Goal: Task Accomplishment & Management: Complete application form

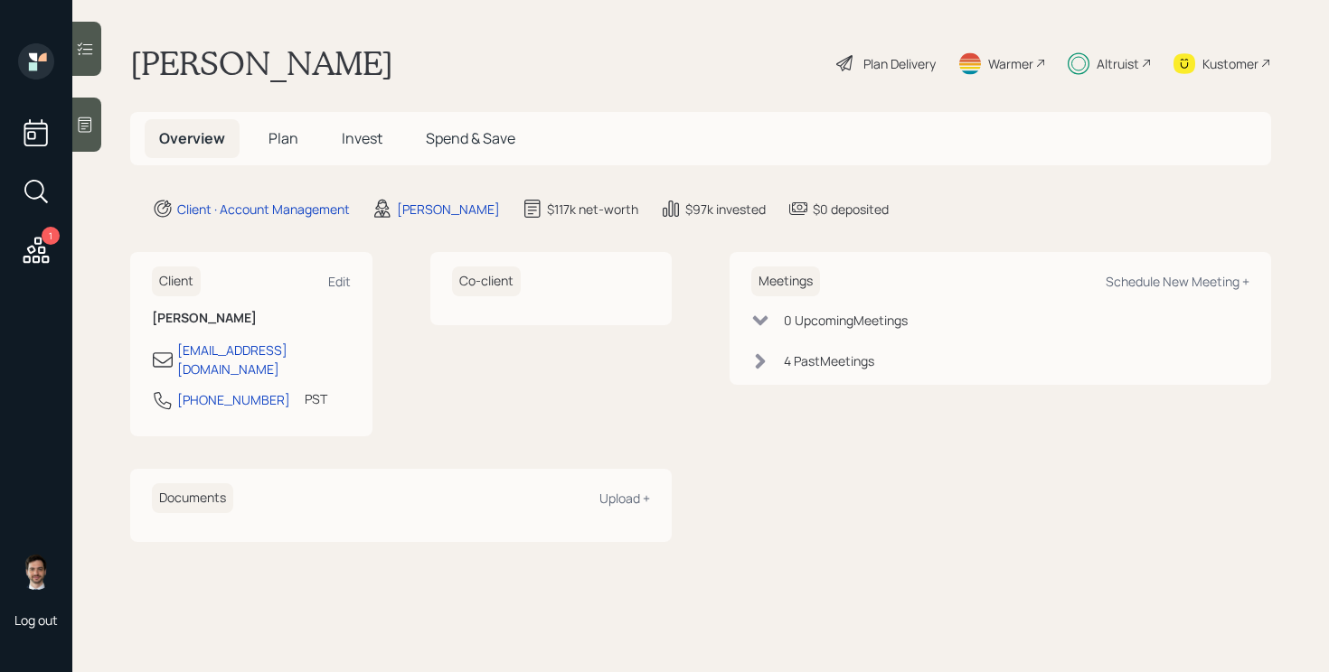
click at [282, 144] on span "Plan" at bounding box center [283, 138] width 30 height 20
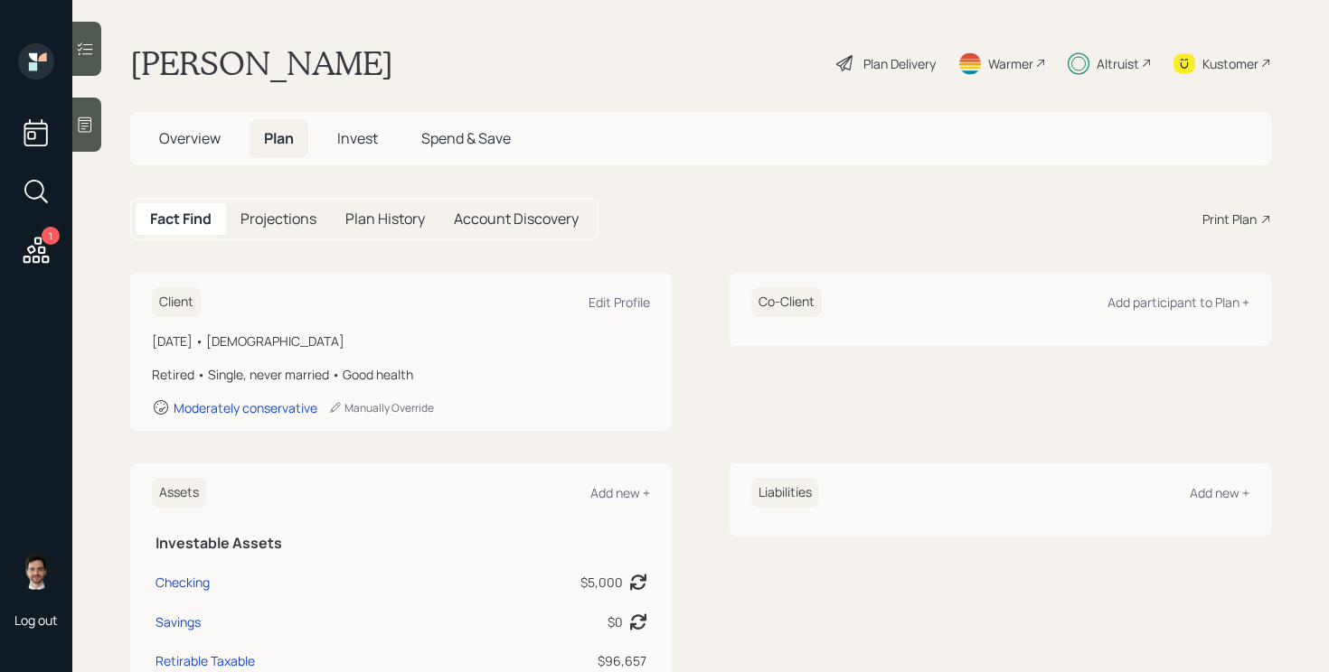
click at [878, 72] on div "Plan Delivery" at bounding box center [899, 63] width 72 height 19
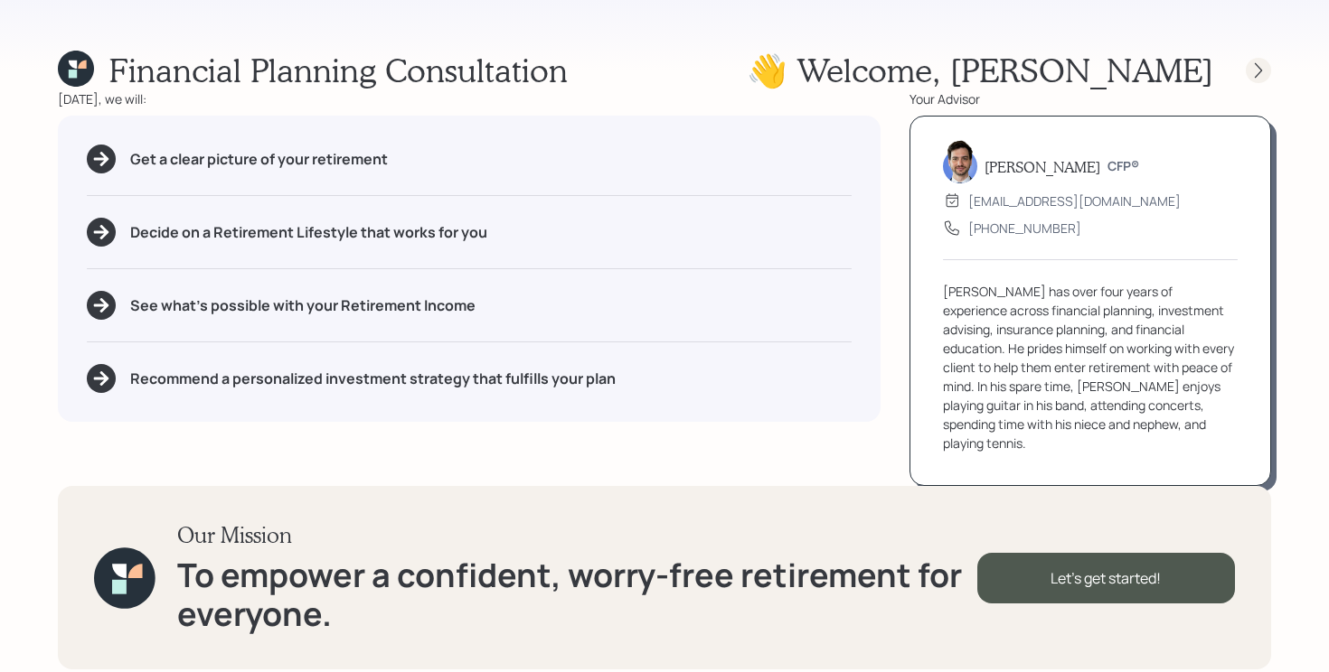
click at [1246, 65] on div at bounding box center [1258, 70] width 25 height 25
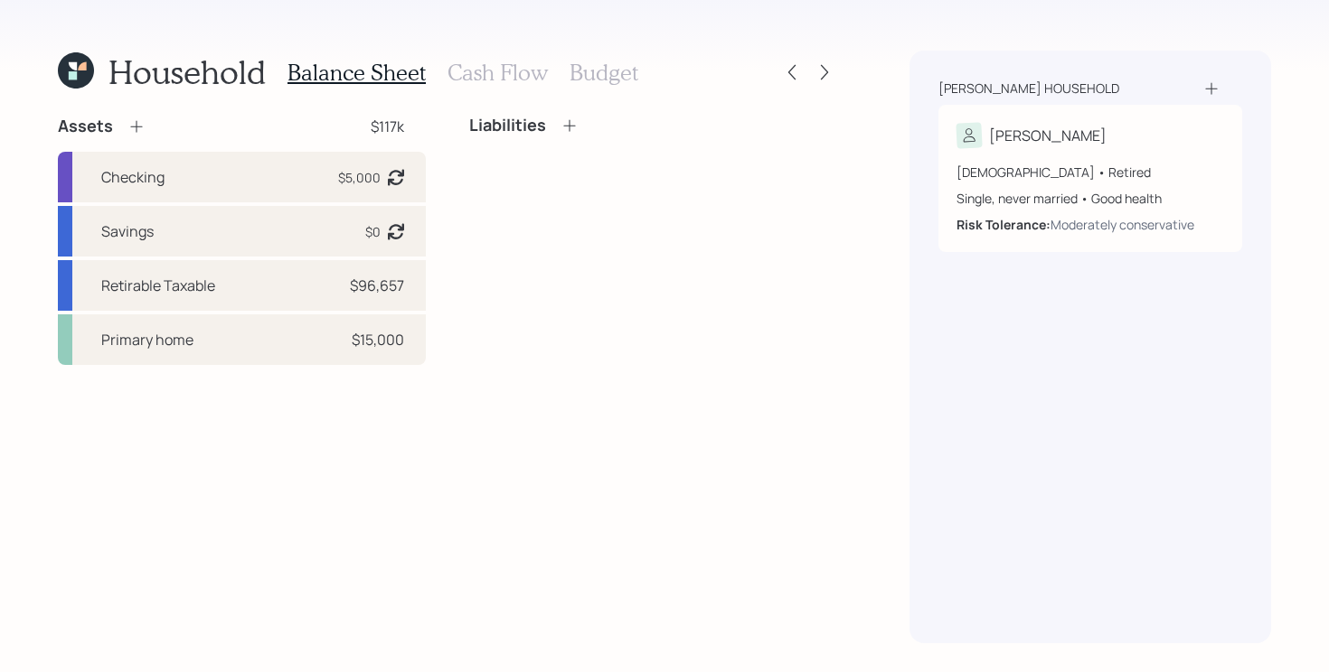
click at [838, 67] on div "Household Balance Sheet Cash Flow Budget Assets $117k Checking $5,000 Asset bal…" at bounding box center [664, 336] width 1329 height 672
click at [823, 71] on icon at bounding box center [824, 72] width 18 height 18
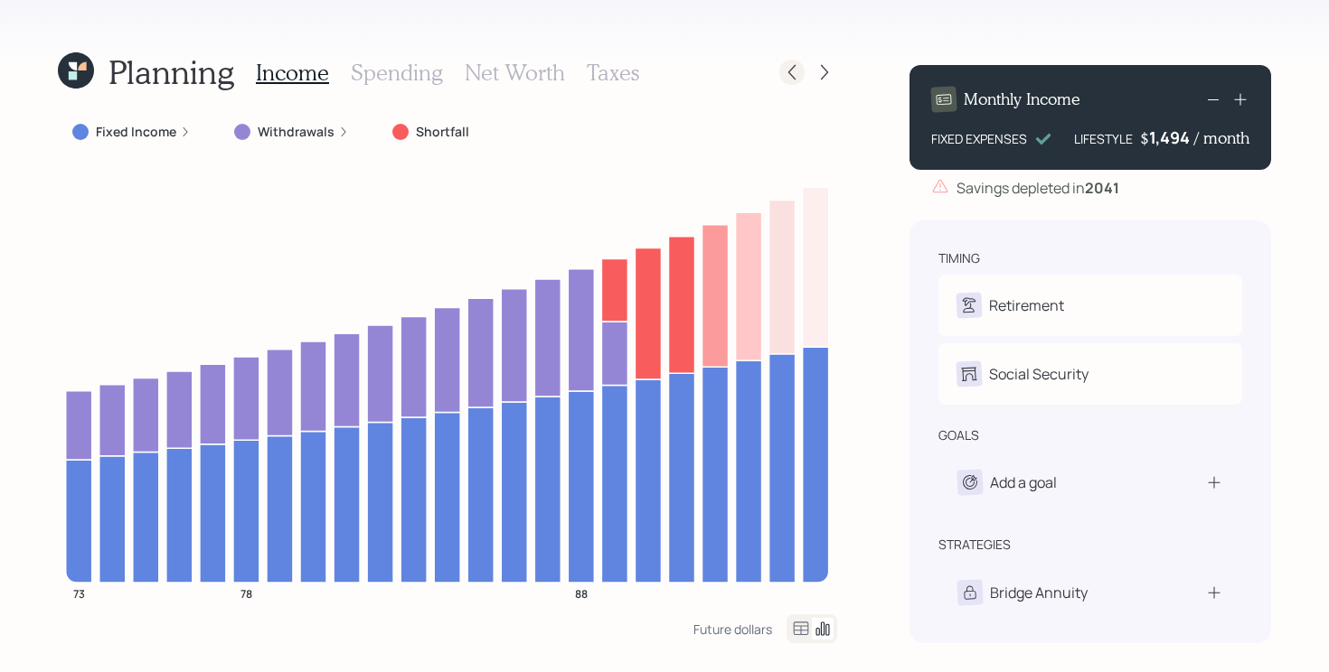
click at [785, 72] on icon at bounding box center [792, 72] width 18 height 18
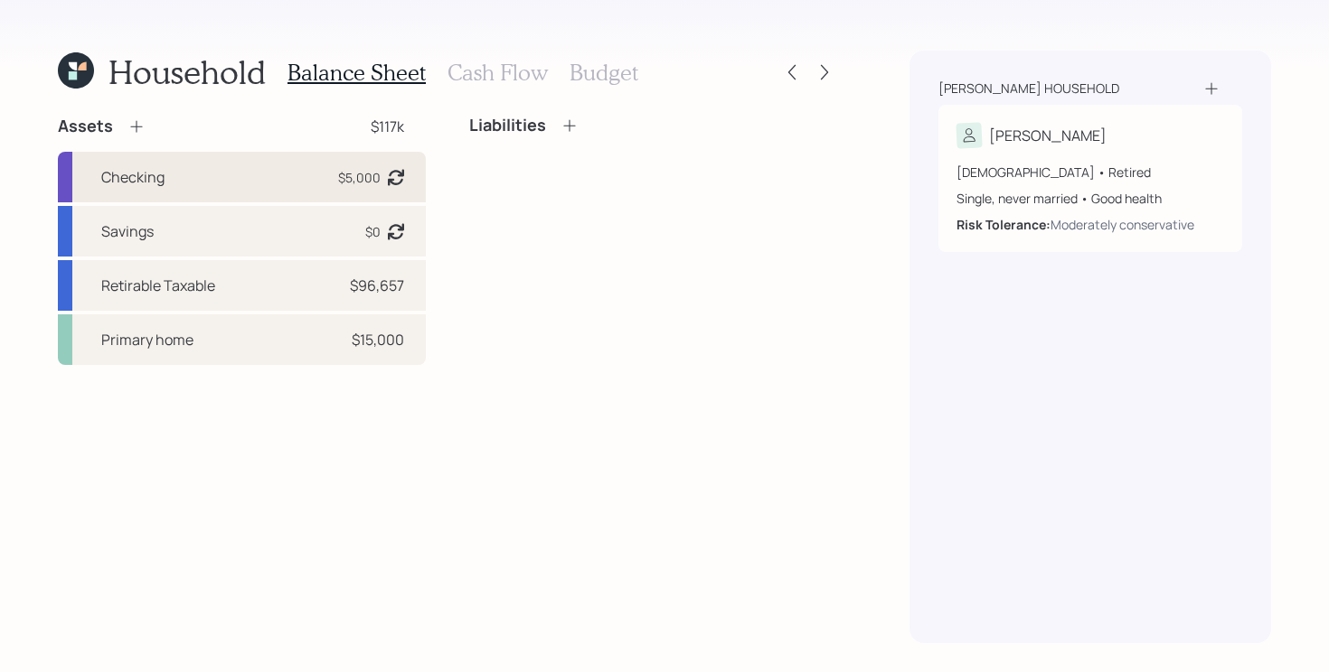
click at [223, 170] on div "Checking $5,000 Asset balance last updated on 12-17-2024." at bounding box center [242, 177] width 368 height 51
select select "emergency_fund"
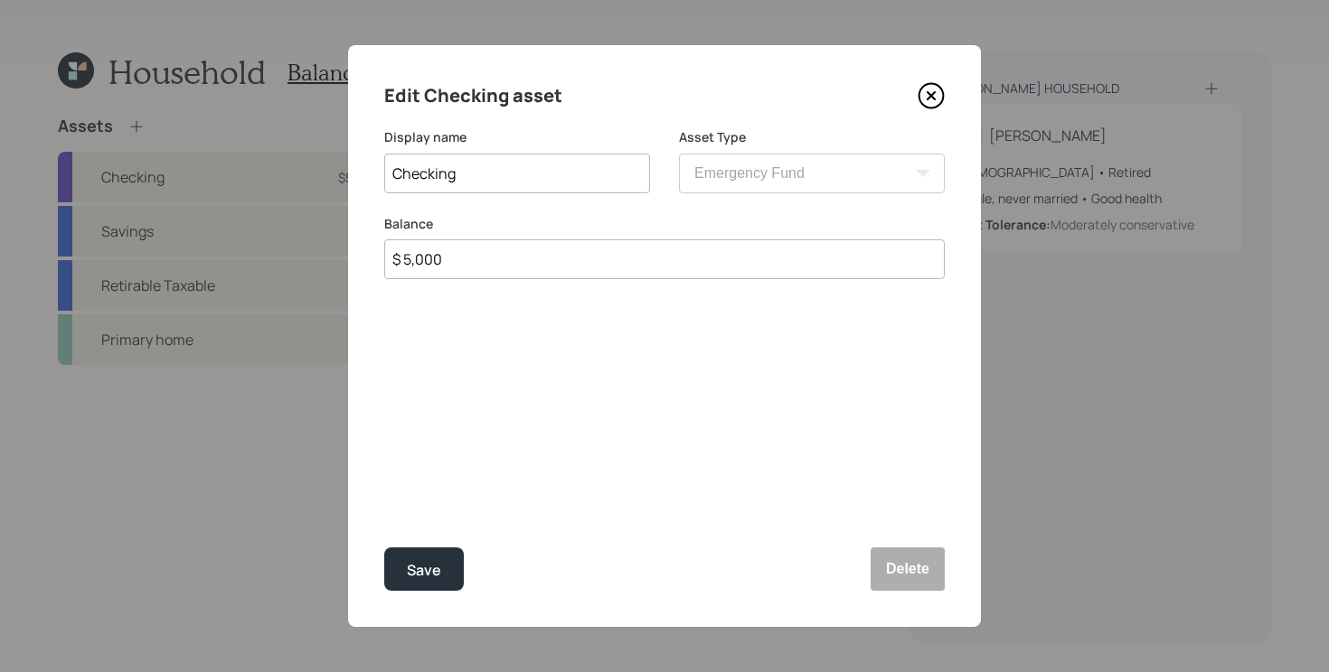
click at [543, 266] on input "$ 5,000" at bounding box center [664, 260] width 560 height 40
type input "$ 300"
click at [384, 548] on button "Save" at bounding box center [424, 569] width 80 height 43
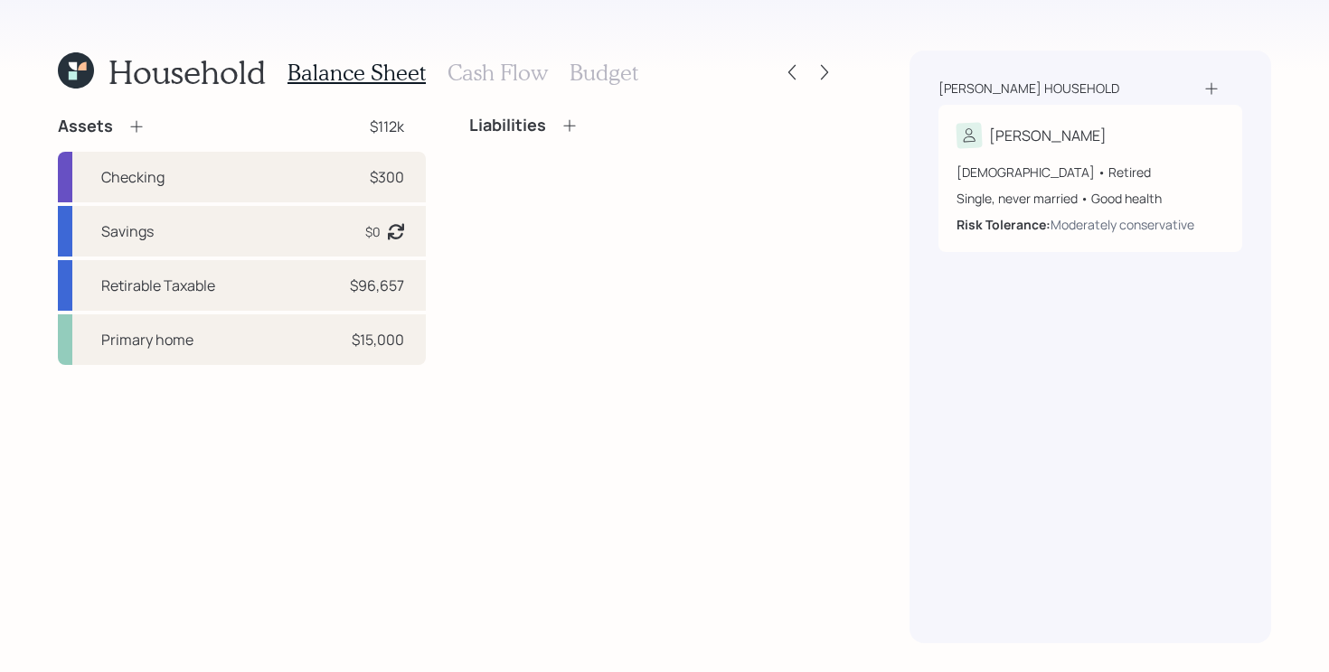
click at [516, 380] on div "Assets $112k Checking $300 Savings $0 Asset balance last updated on 12-23-2024.…" at bounding box center [447, 380] width 779 height 528
click at [299, 329] on div "Primary home $15,000" at bounding box center [242, 340] width 368 height 51
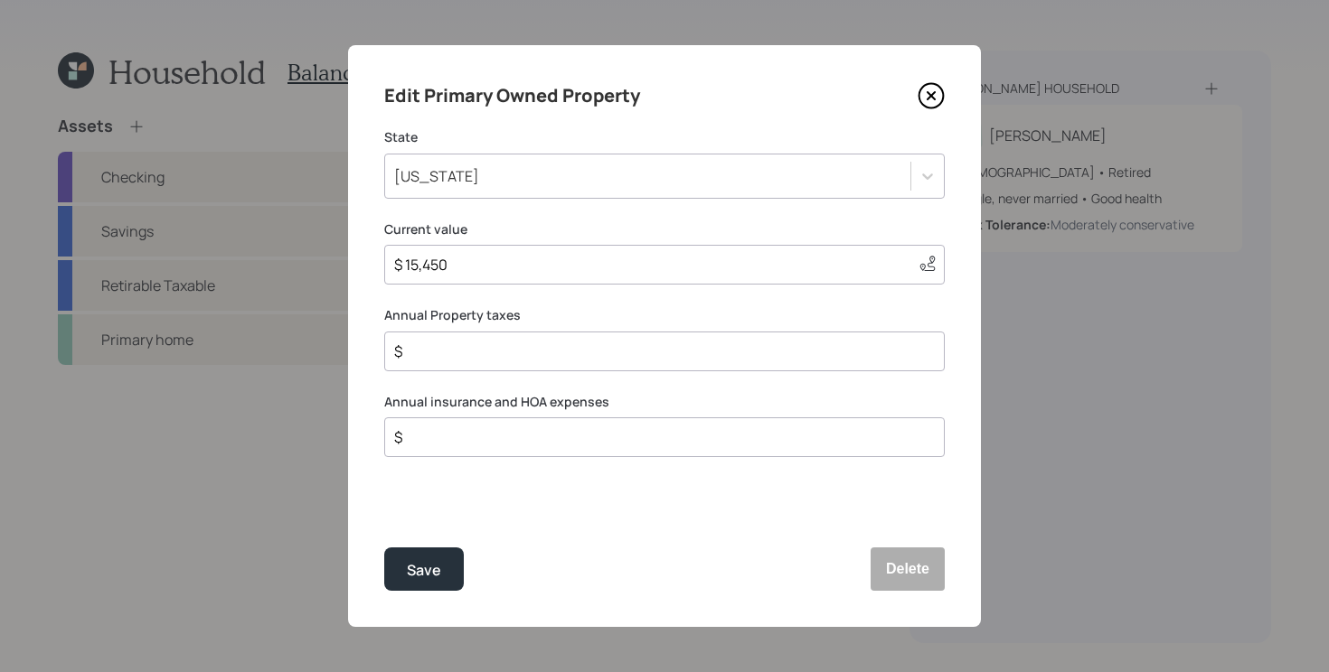
click at [932, 106] on icon at bounding box center [930, 95] width 27 height 27
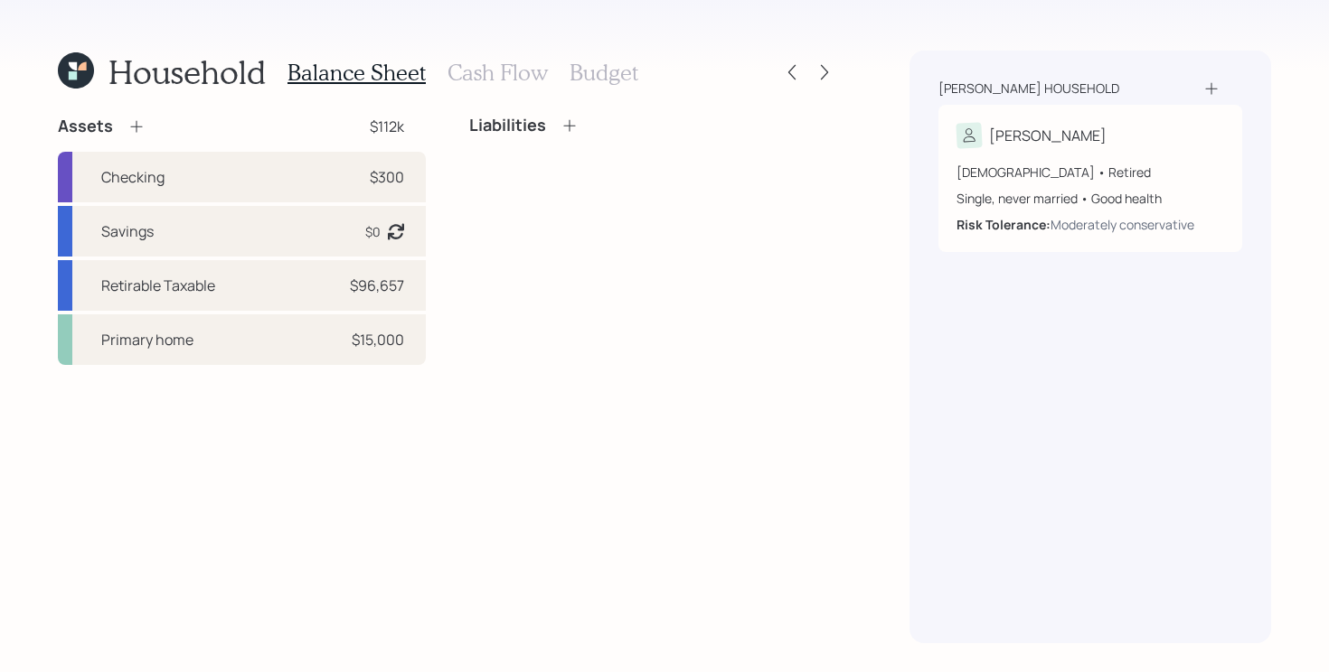
click at [606, 290] on div "Liabilities" at bounding box center [653, 240] width 368 height 249
click at [71, 77] on icon at bounding box center [73, 75] width 8 height 8
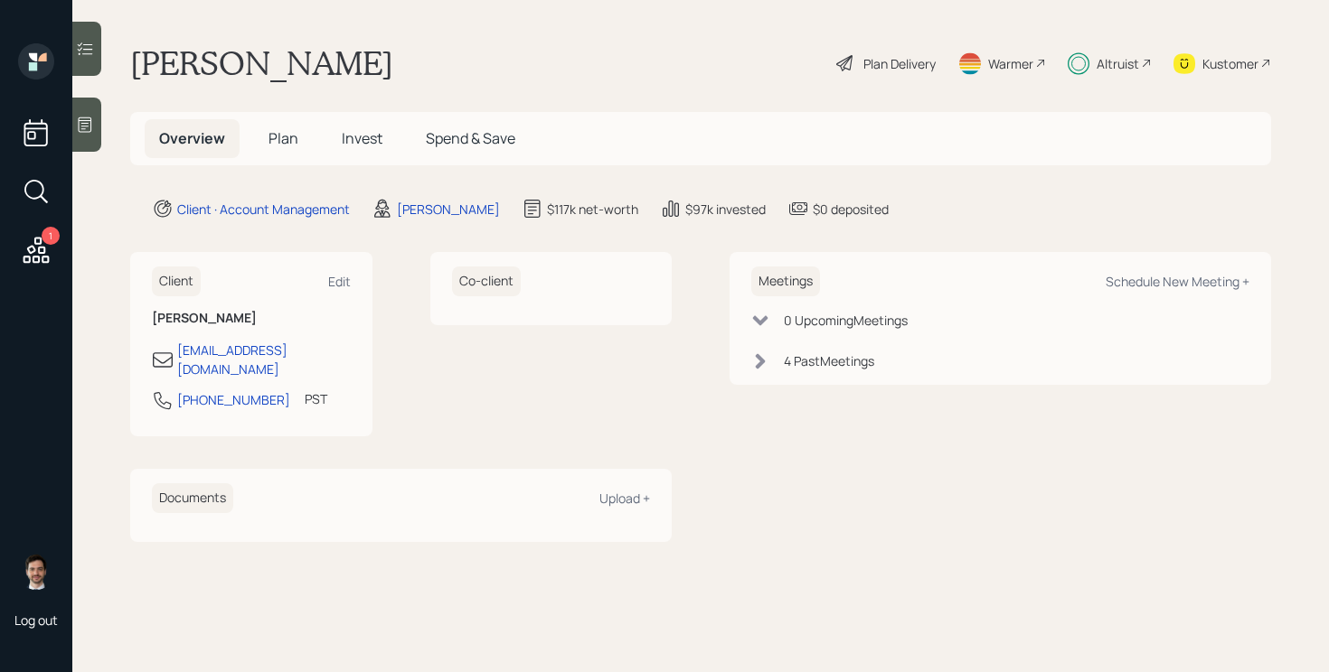
click at [885, 61] on div "Plan Delivery" at bounding box center [899, 63] width 72 height 19
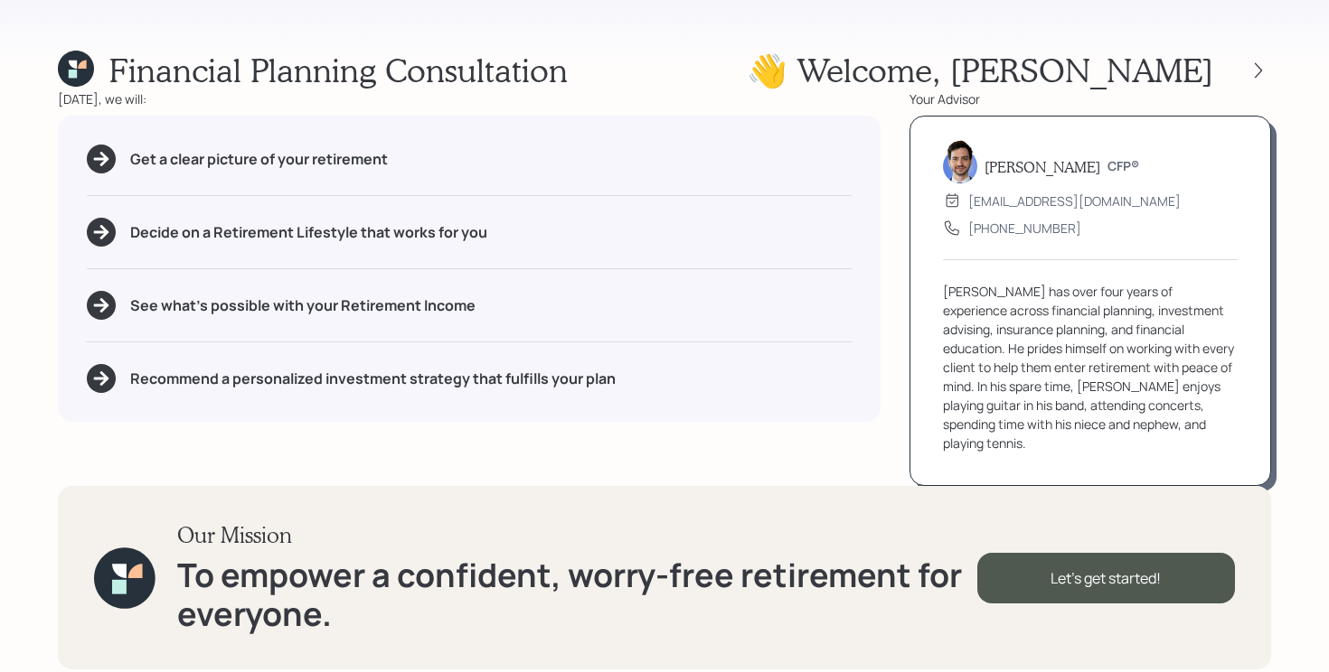
click at [1276, 61] on div "Financial Planning Consultation 👋 Welcome , Sandra Today, we will: Get a clear …" at bounding box center [664, 336] width 1329 height 672
click at [1274, 61] on div "Financial Planning Consultation 👋 Welcome , Sandra Today, we will: Get a clear …" at bounding box center [664, 336] width 1329 height 672
click at [1264, 68] on icon at bounding box center [1258, 70] width 18 height 18
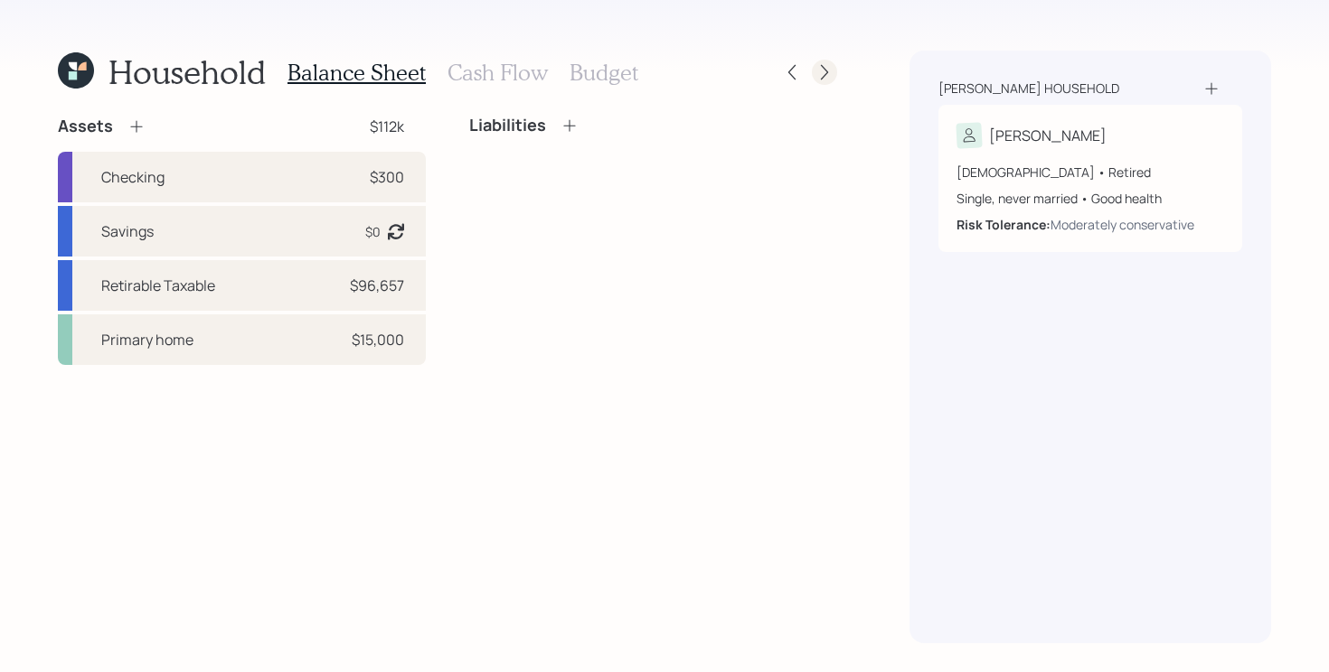
click at [823, 71] on icon at bounding box center [824, 72] width 18 height 18
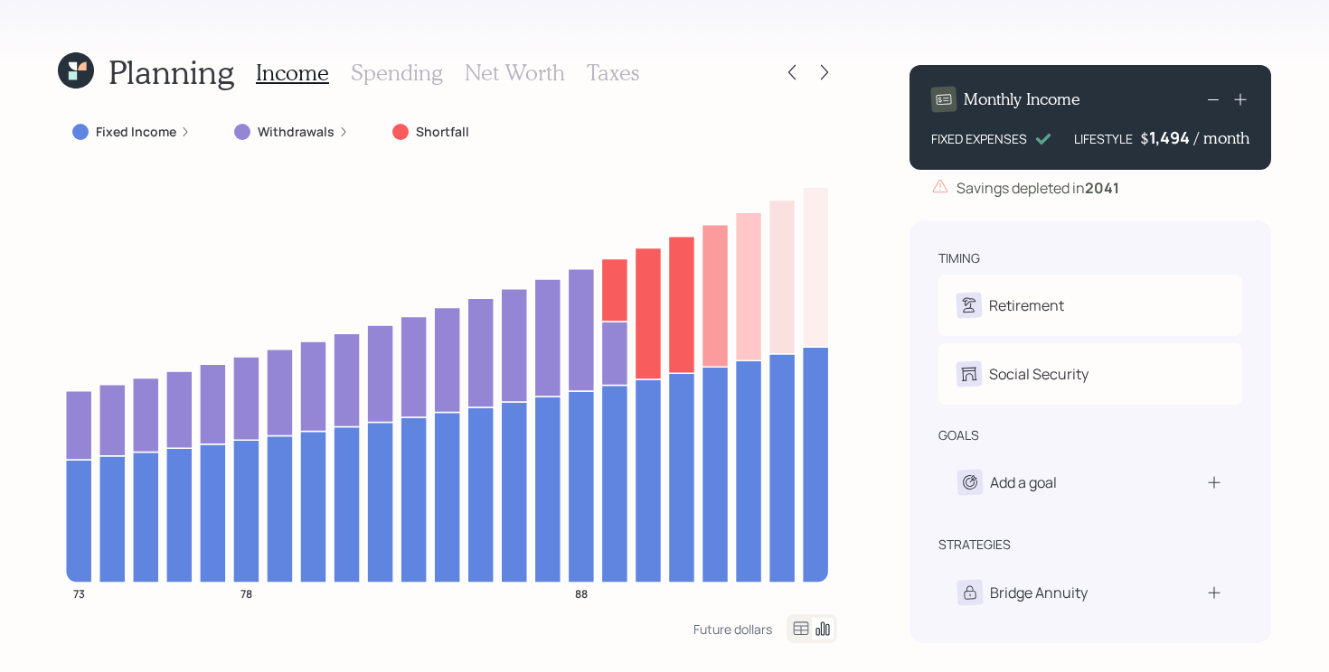
click at [72, 72] on icon at bounding box center [73, 75] width 8 height 8
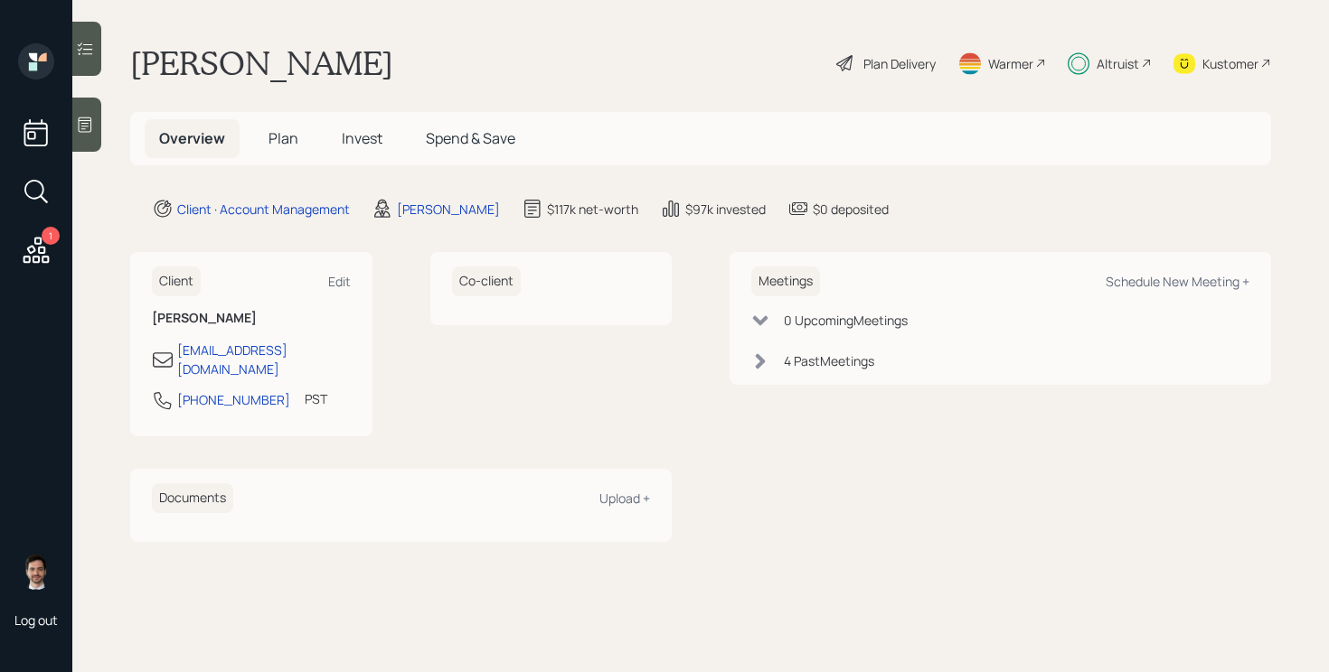
click at [285, 130] on span "Plan" at bounding box center [283, 138] width 30 height 20
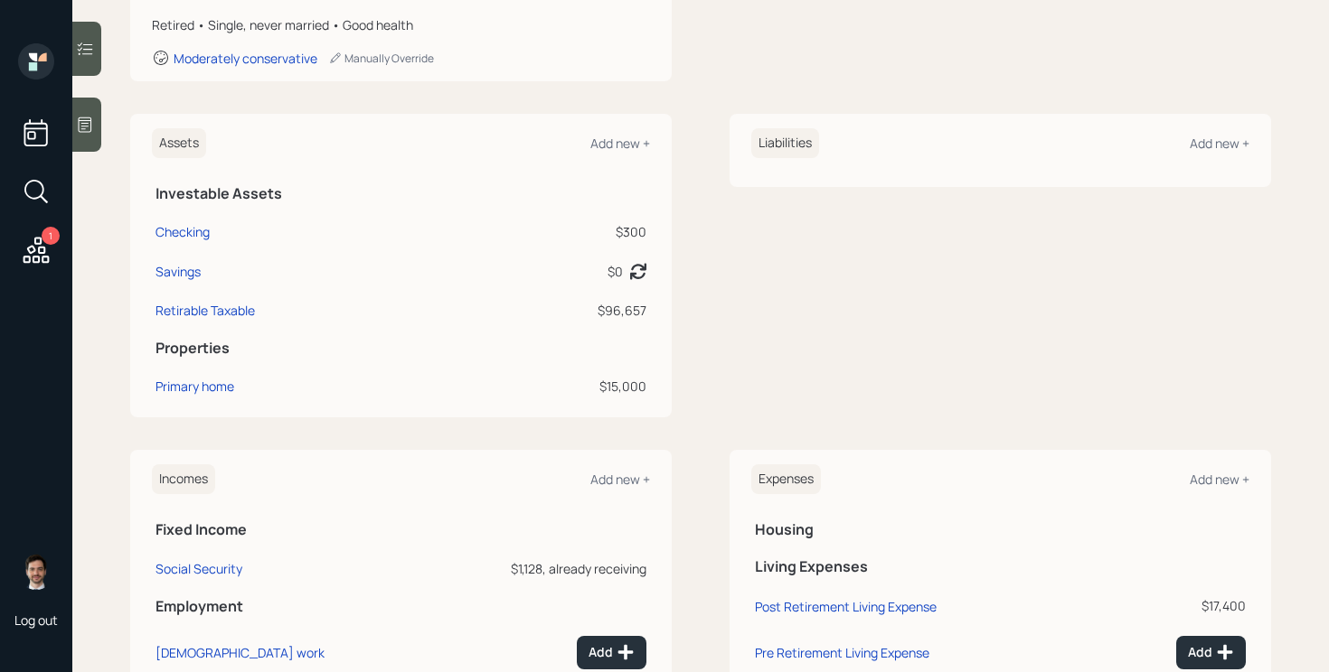
scroll to position [489, 0]
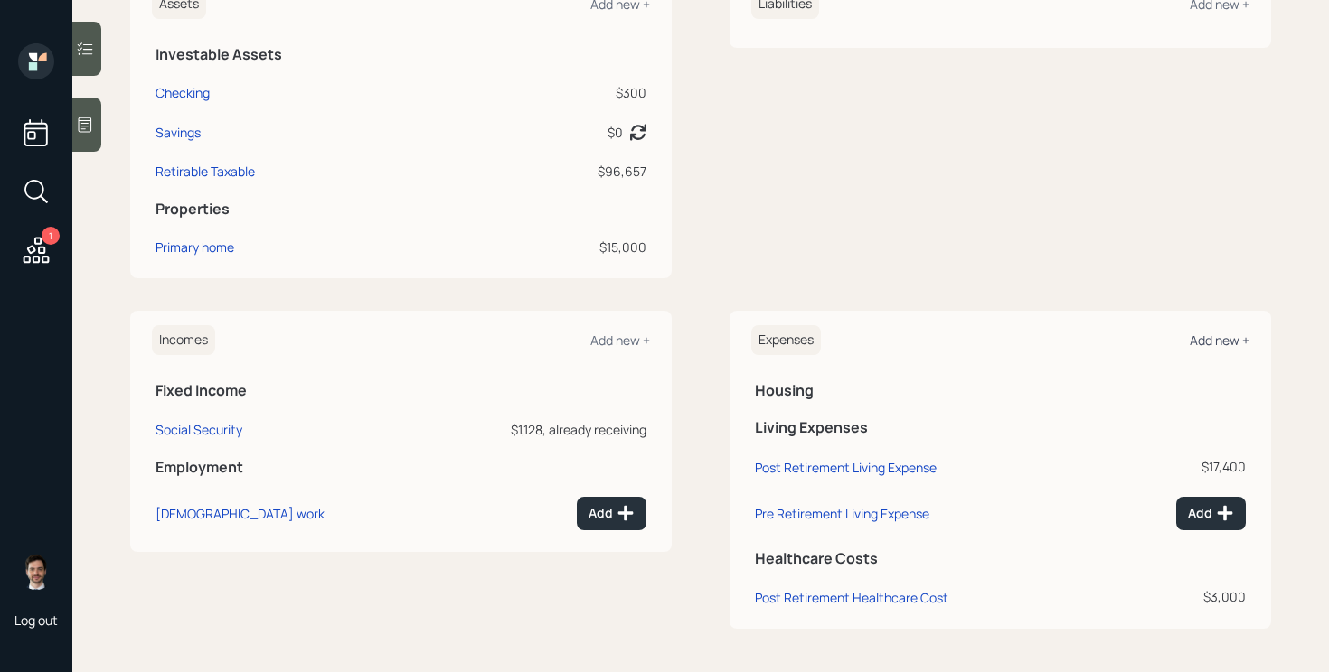
click at [1208, 343] on div "Add new +" at bounding box center [1219, 340] width 60 height 17
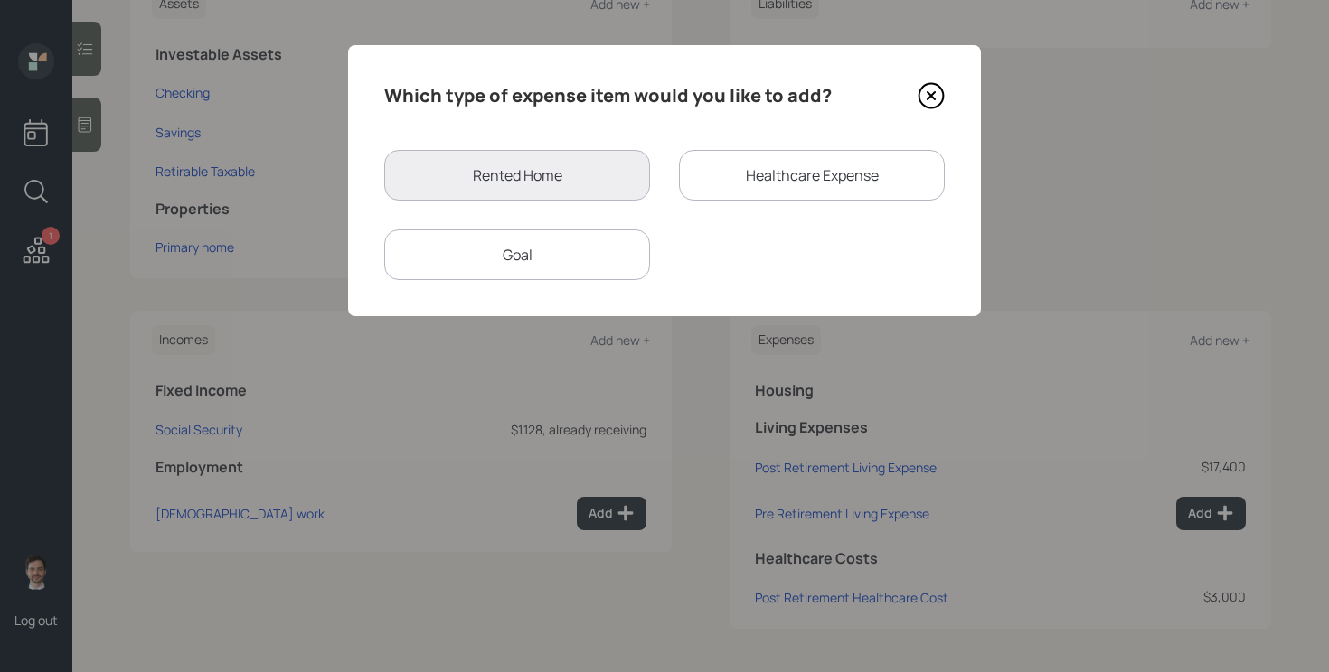
click at [552, 263] on div "Goal" at bounding box center [517, 255] width 266 height 51
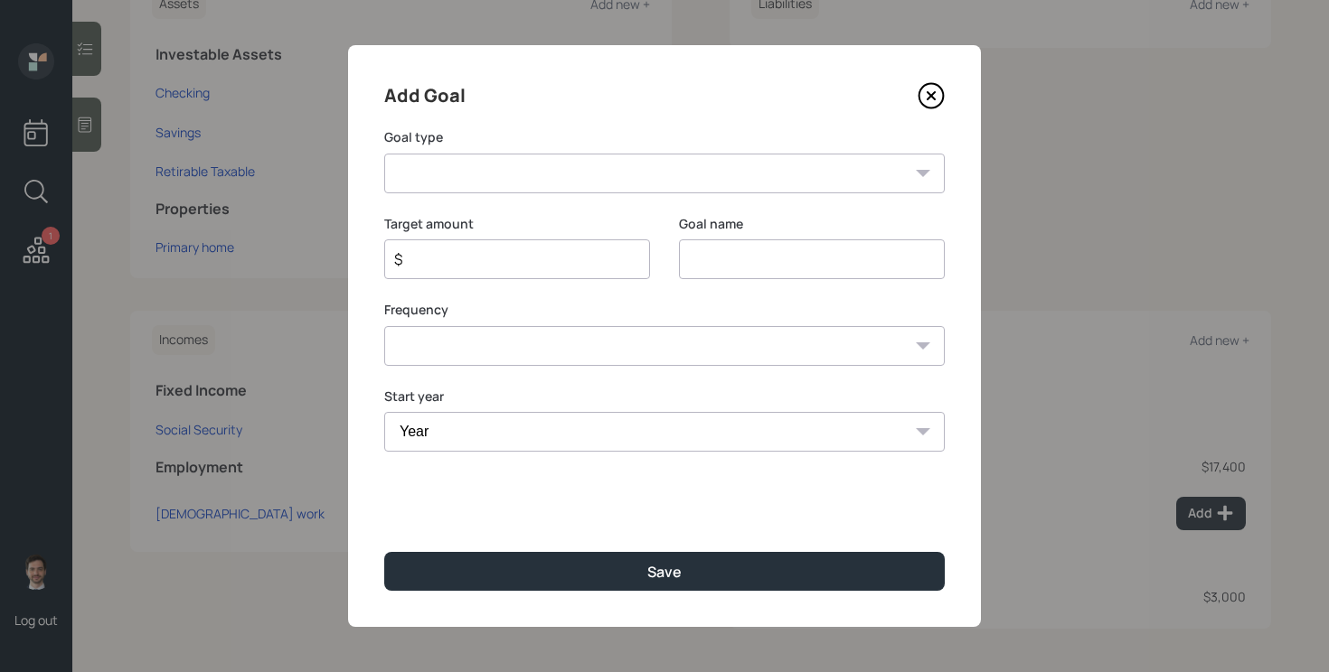
click at [726, 185] on select "Create an emergency fund Donate to charity Purchase a home Make a purchase Supp…" at bounding box center [664, 174] width 560 height 40
select select "other"
click at [384, 154] on select "Create an emergency fund Donate to charity Purchase a home Make a purchase Supp…" at bounding box center [664, 174] width 560 height 40
click at [838, 271] on input "Other" at bounding box center [812, 260] width 266 height 40
click at [830, 284] on div "Goal name Other" at bounding box center [812, 258] width 266 height 87
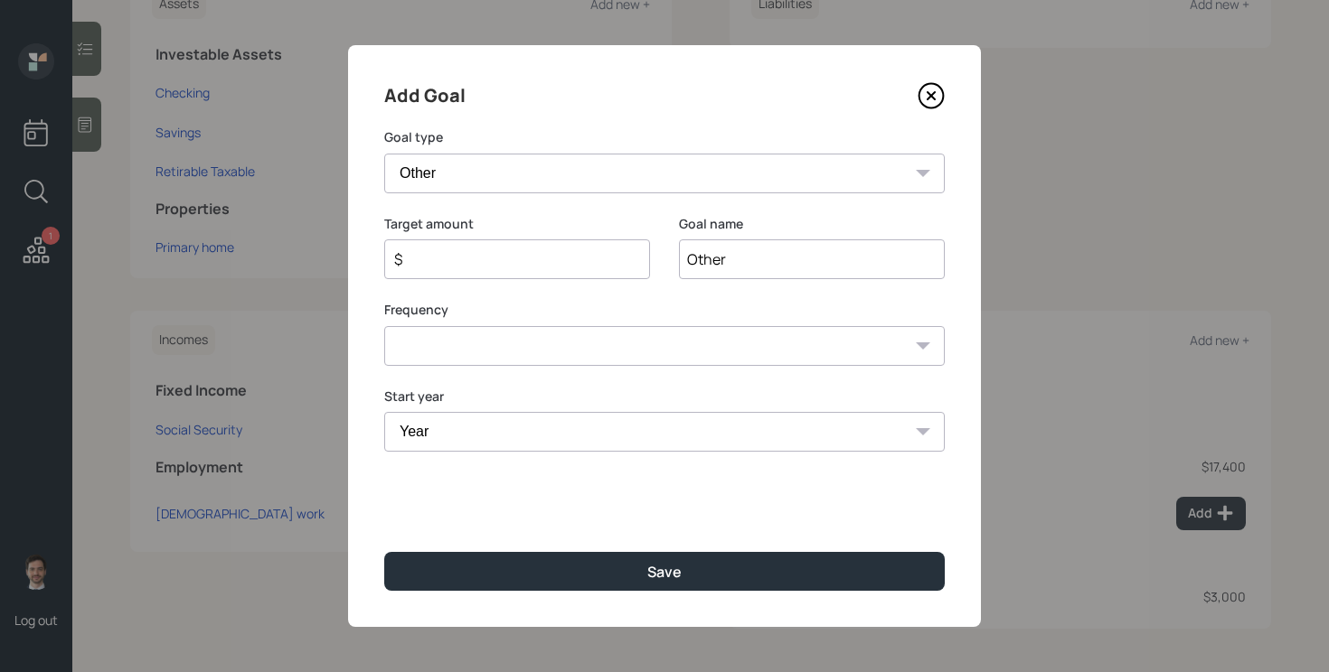
click at [794, 258] on input "Other" at bounding box center [812, 260] width 266 height 40
type input "Additional Expenses"
type input "$ 2,000"
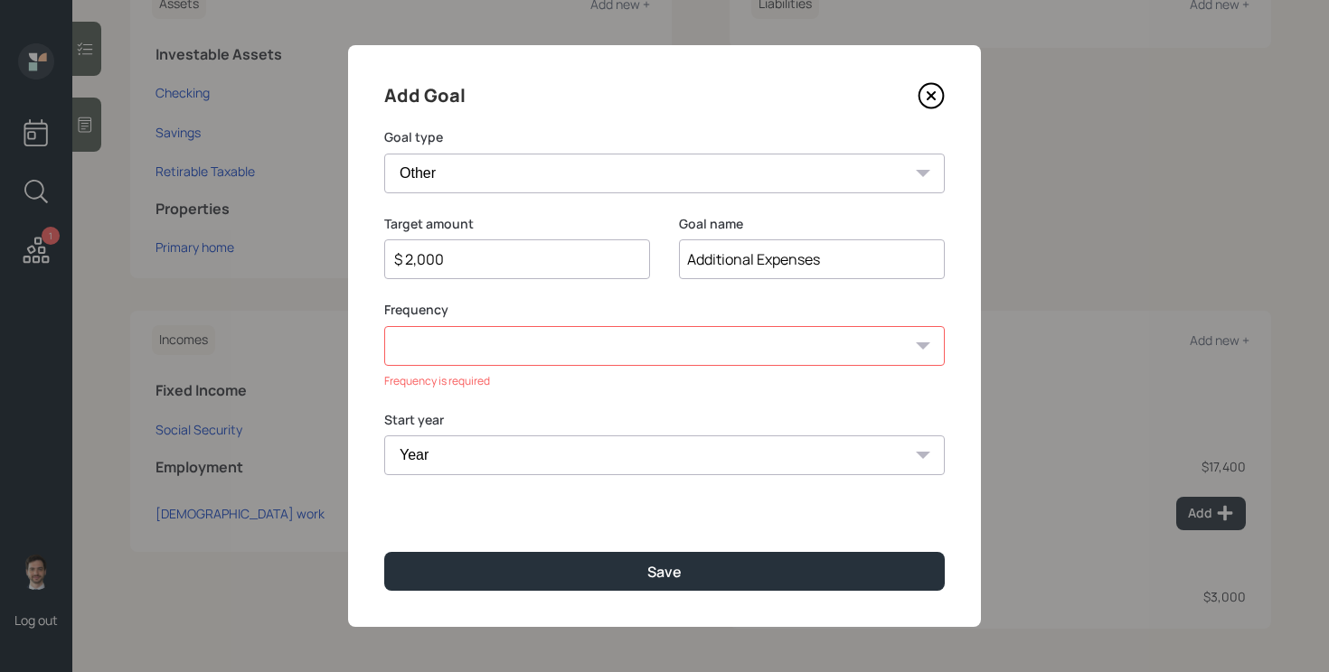
click at [731, 357] on select "One time Every 1 year Every 2 years Every 3 years Every 4 years Every 5 years E…" at bounding box center [664, 346] width 560 height 40
select select "0"
click at [384, 326] on select "One time Every 1 year Every 2 years Every 3 years Every 4 years Every 5 years E…" at bounding box center [664, 346] width 560 height 40
click at [497, 433] on select "Year 2025 2026 2027 2028 2029 2030 2031 2032 2033 2034 2035 2036 2037 2038 2039…" at bounding box center [664, 432] width 560 height 40
select select "2025"
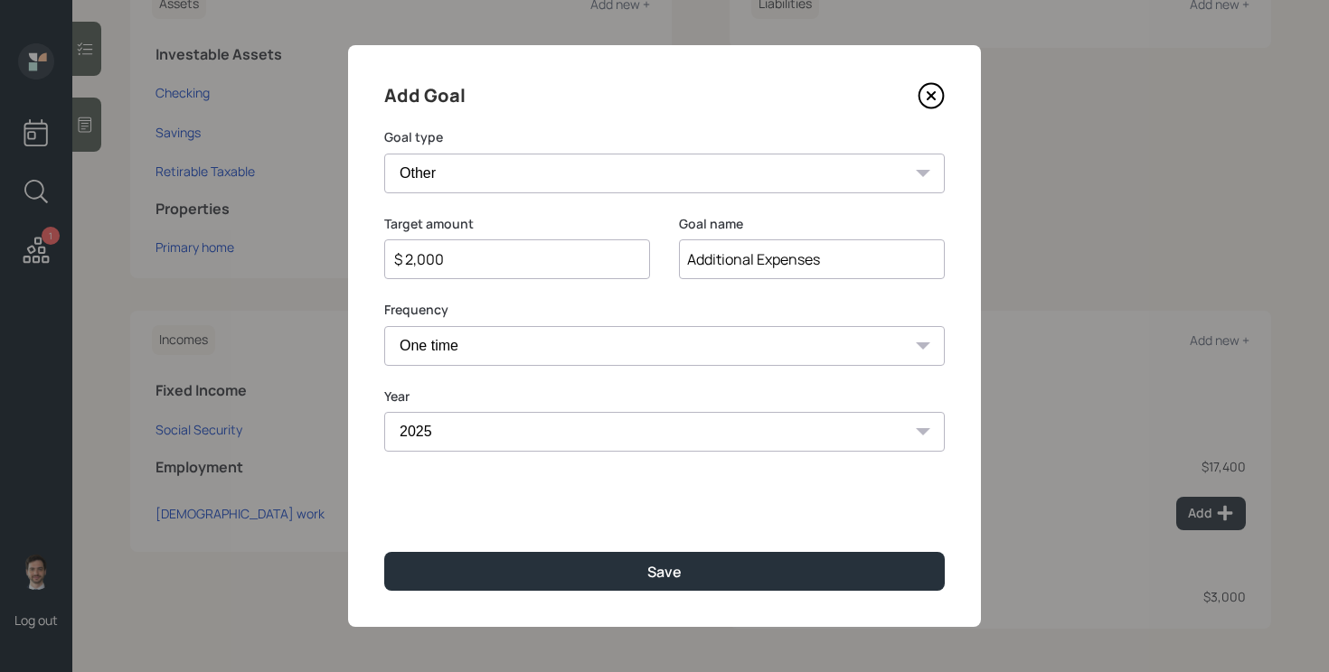
click at [384, 412] on select "Year 2025 2026 2027 2028 2029 2030 2031 2032 2033 2034 2035 2036 2037 2038 2039…" at bounding box center [664, 432] width 560 height 40
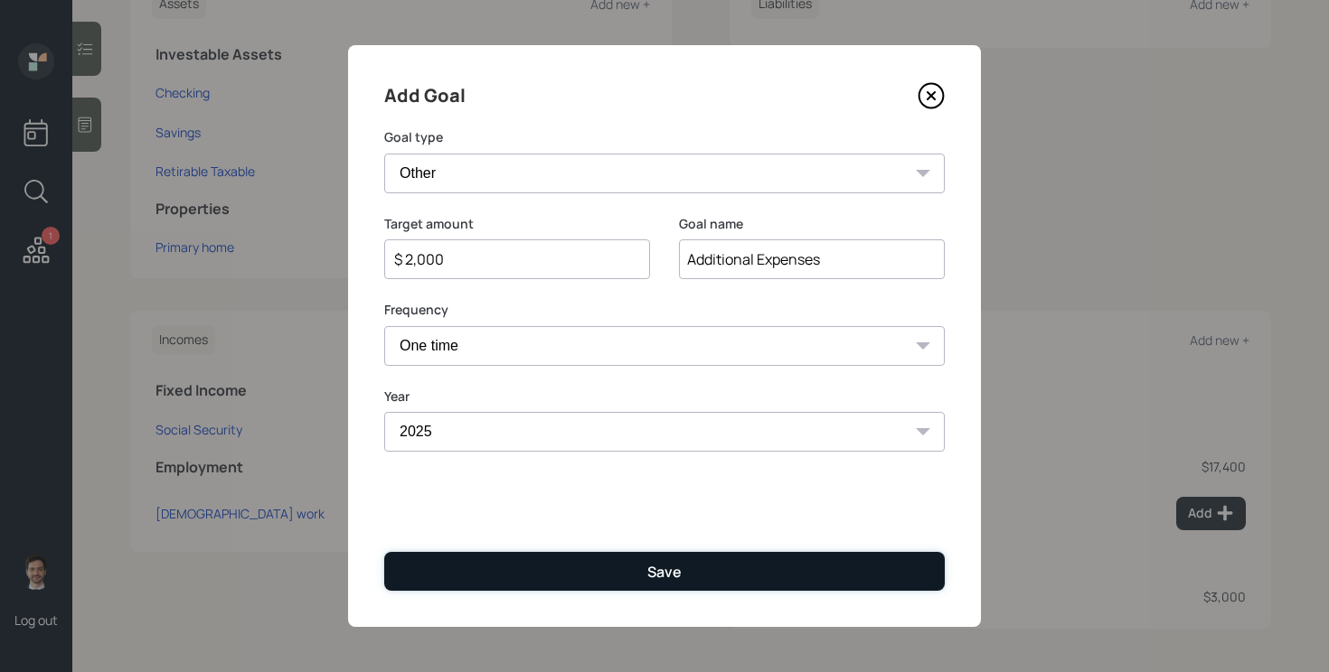
click at [502, 566] on button "Save" at bounding box center [664, 571] width 560 height 39
type input "$"
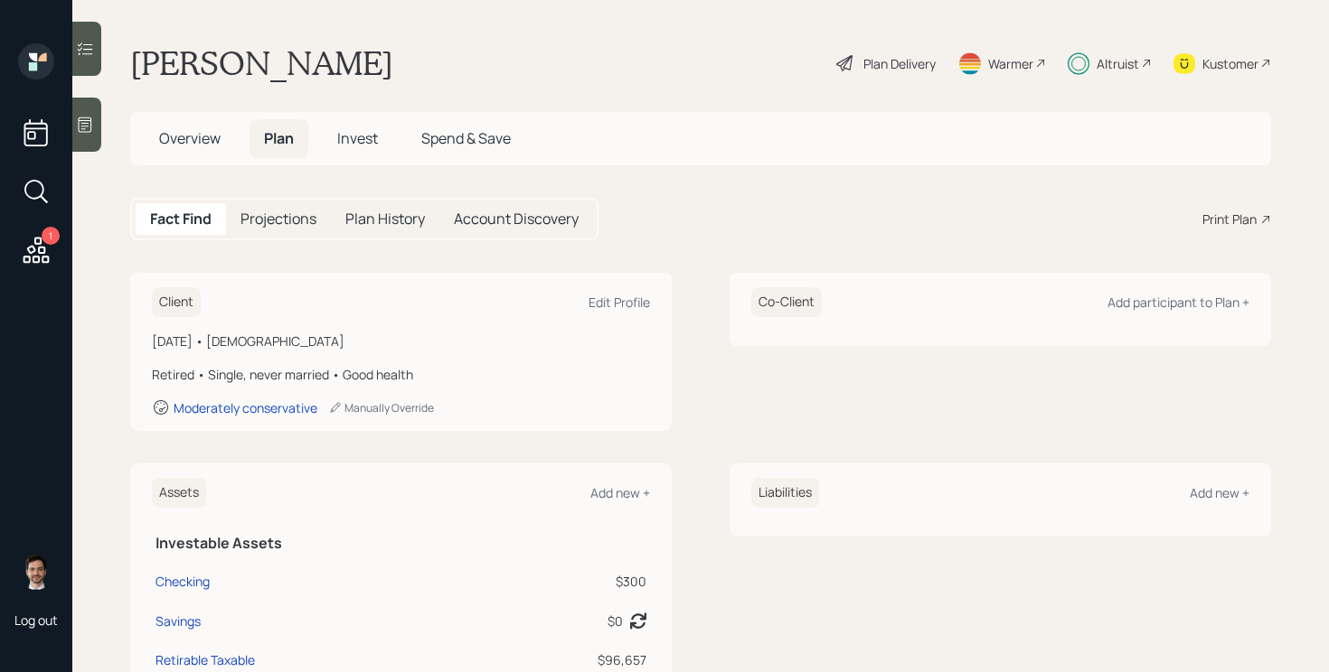
click at [354, 138] on span "Invest" at bounding box center [357, 138] width 41 height 20
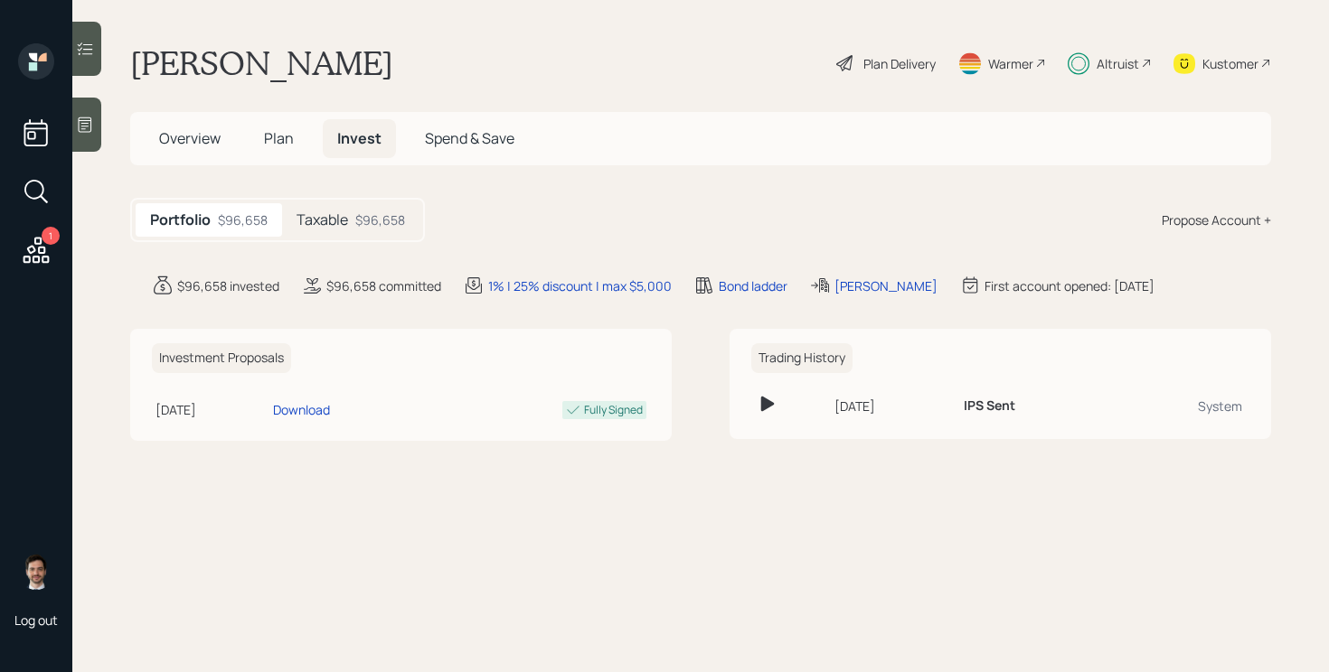
click at [337, 218] on h5 "Taxable" at bounding box center [322, 220] width 52 height 17
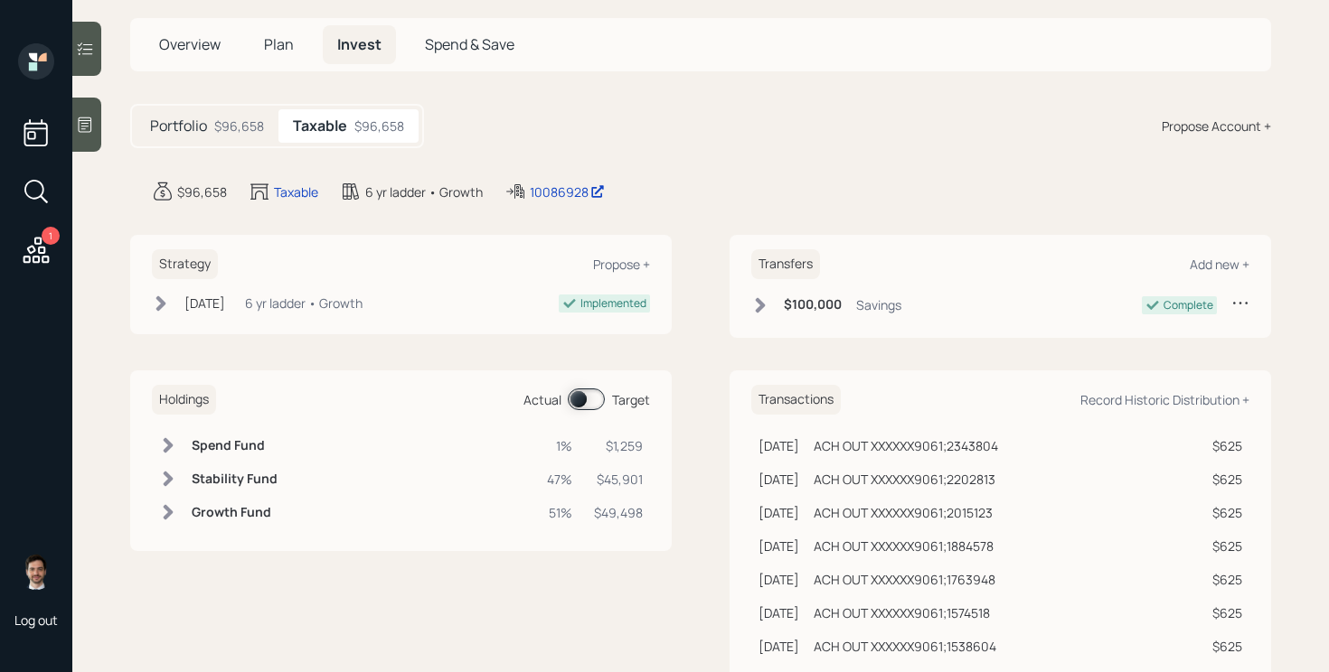
scroll to position [96, 0]
click at [577, 398] on span at bounding box center [586, 398] width 37 height 22
click at [230, 120] on div "$96,658" at bounding box center [239, 124] width 50 height 19
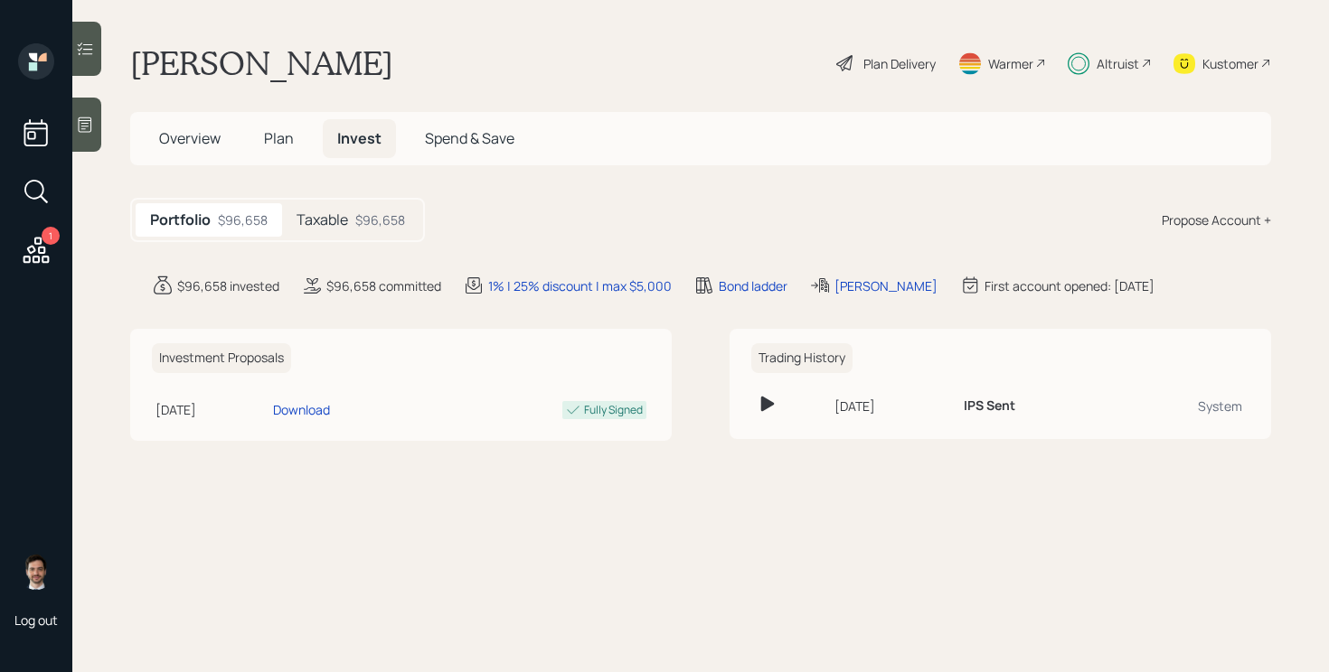
click at [331, 224] on h5 "Taxable" at bounding box center [322, 220] width 52 height 17
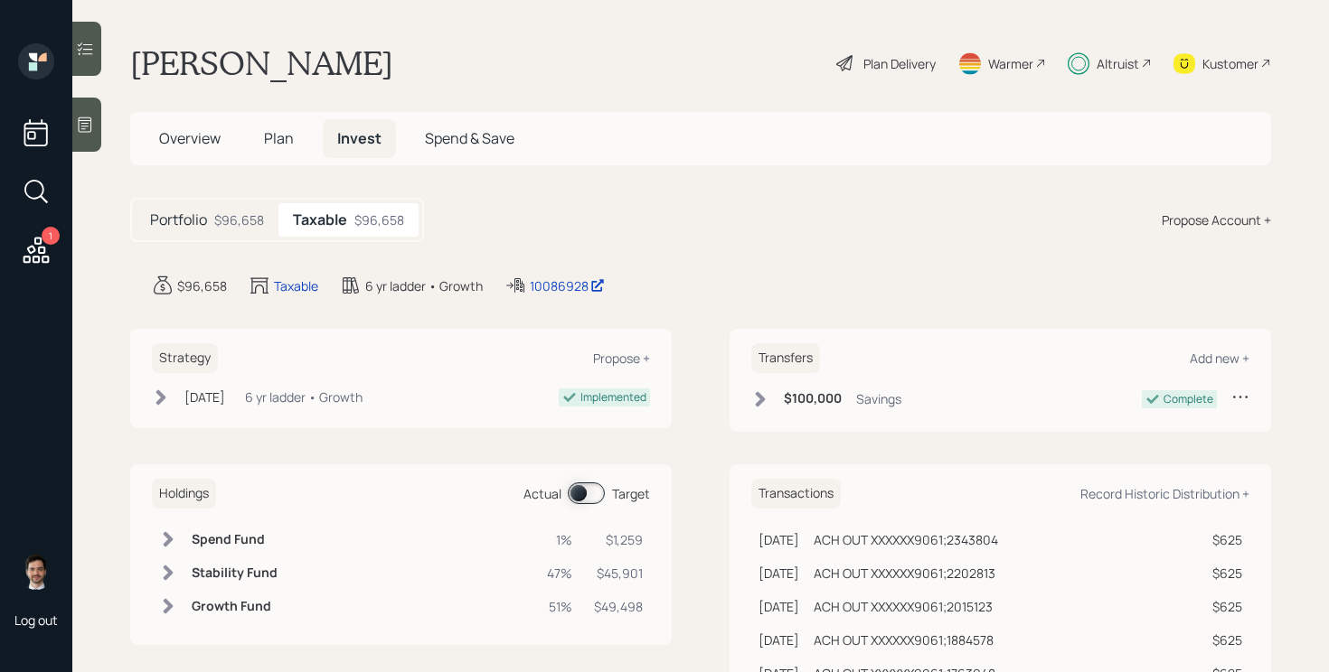
click at [277, 134] on span "Plan" at bounding box center [279, 138] width 30 height 20
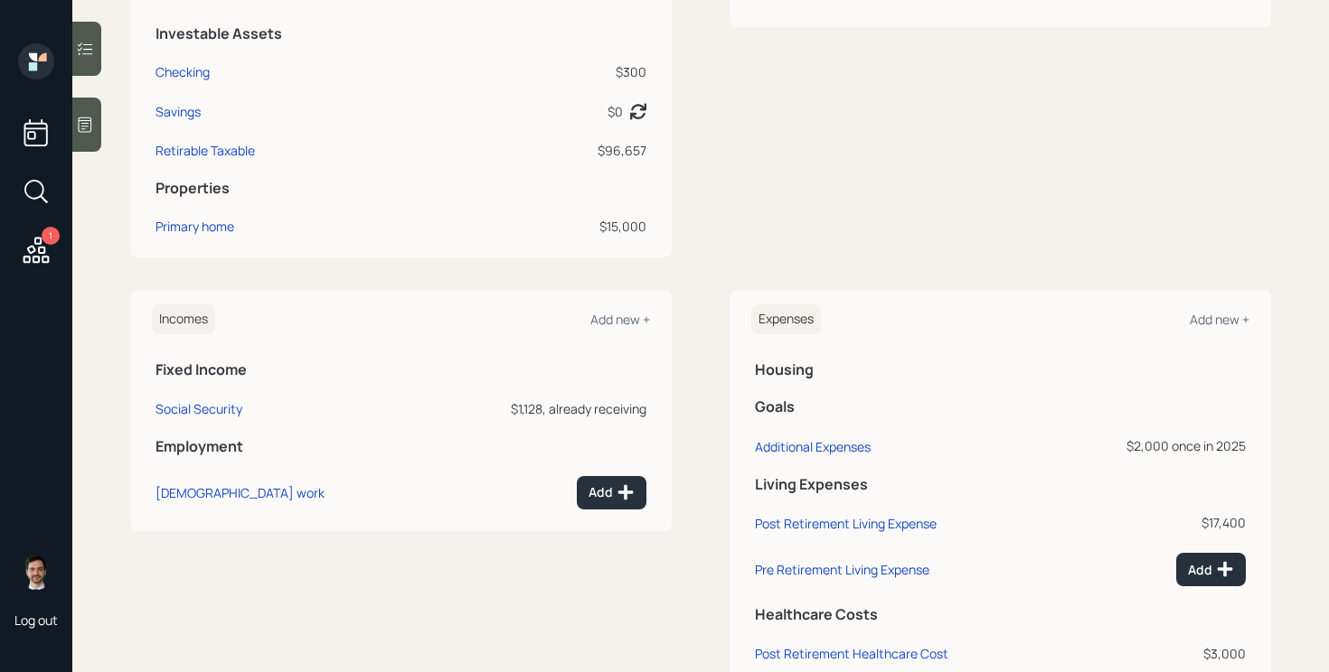
scroll to position [566, 0]
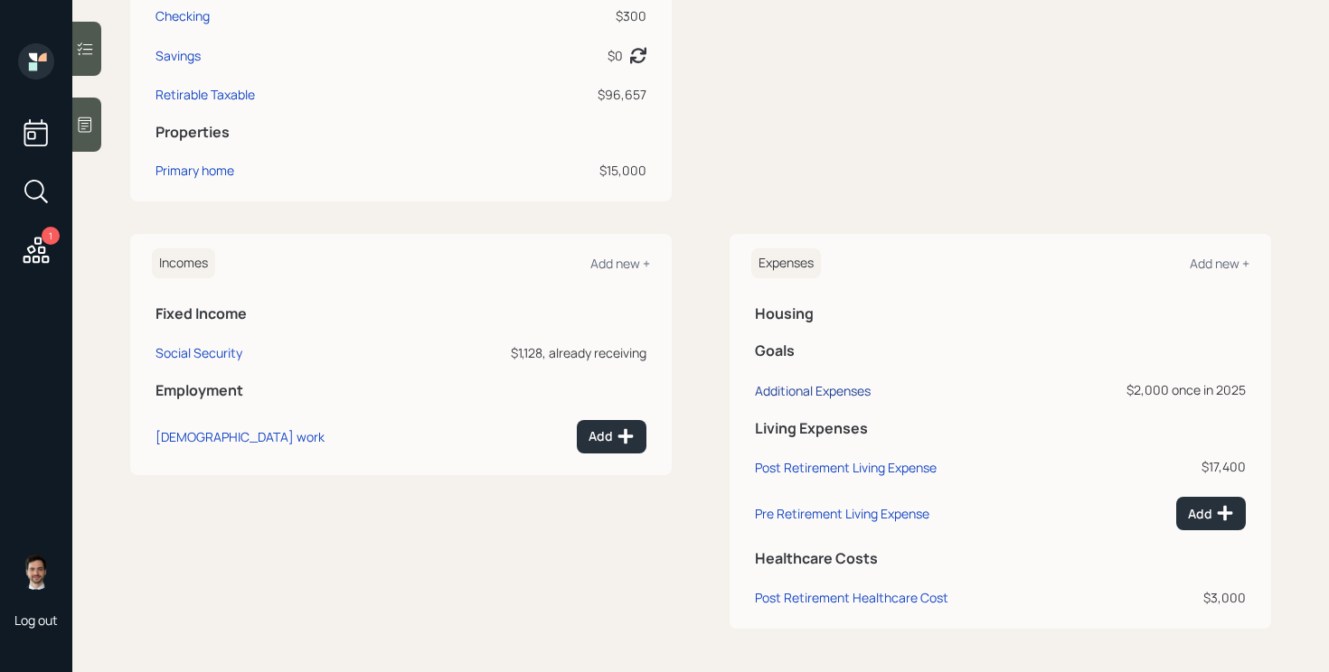
click at [803, 383] on div "Additional Expenses" at bounding box center [813, 390] width 116 height 17
select select "0"
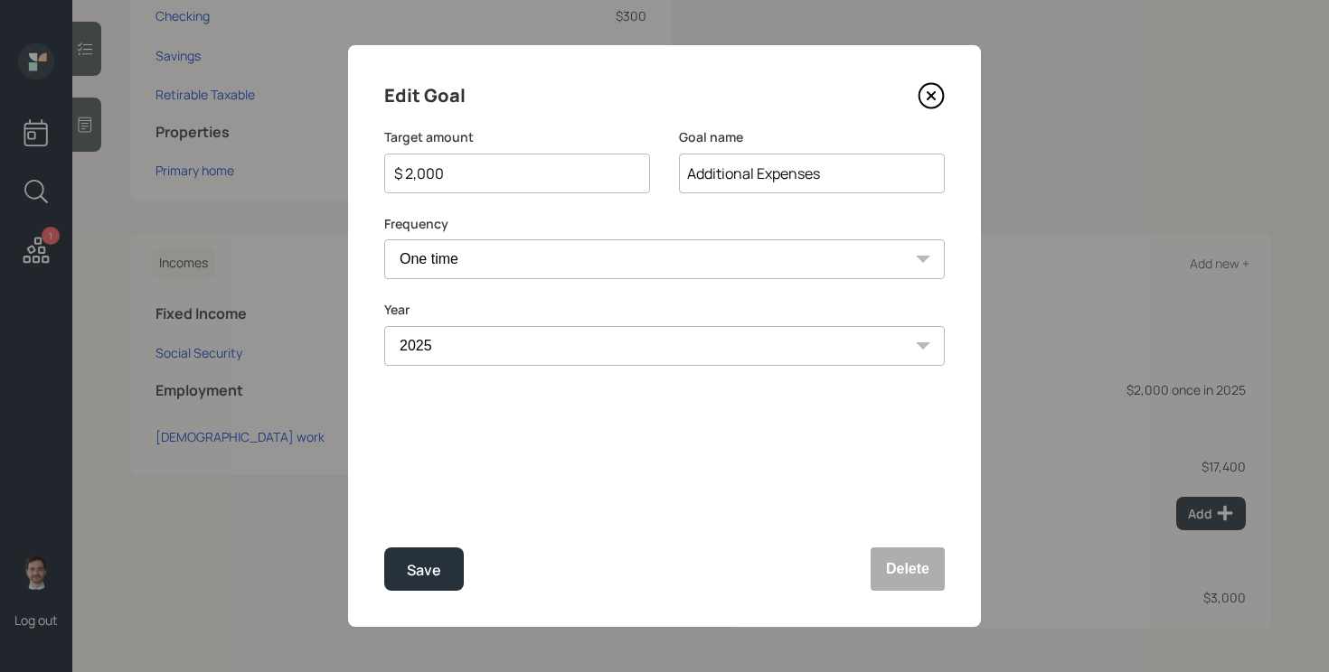
click at [501, 169] on input "$ 2,000" at bounding box center [509, 174] width 235 height 22
click at [384, 548] on button "Save" at bounding box center [424, 569] width 80 height 43
type input "$ 2,000"
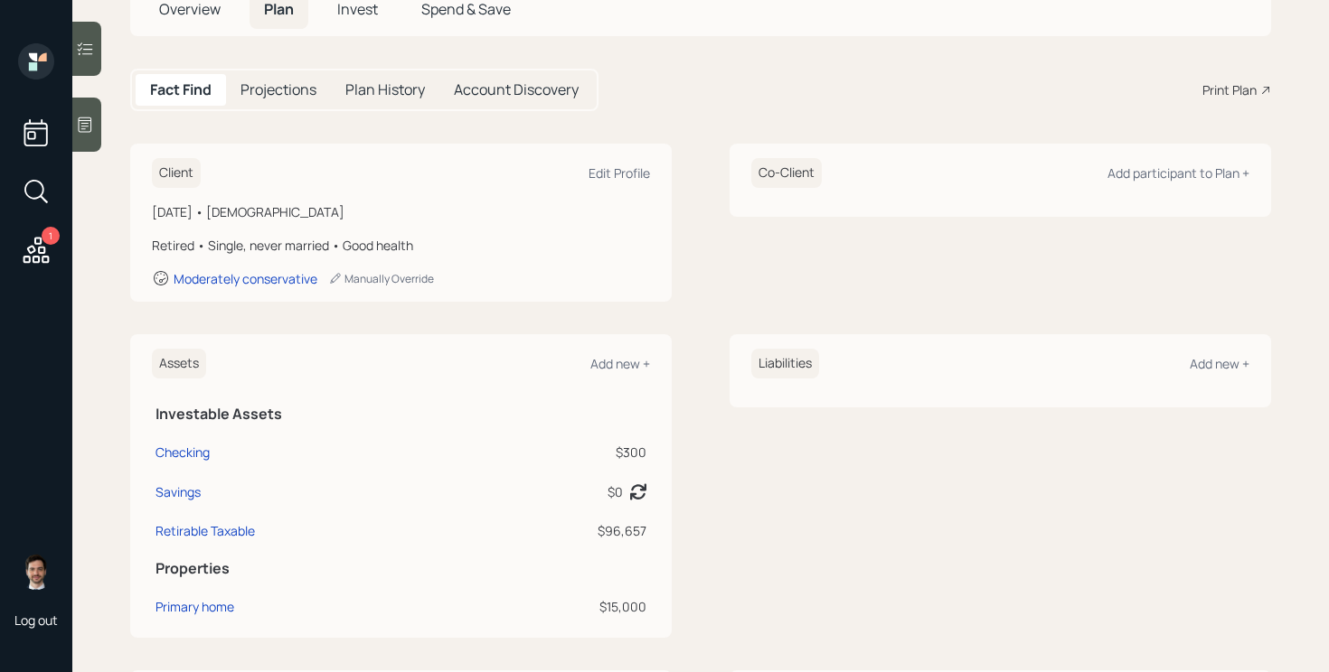
scroll to position [118, 0]
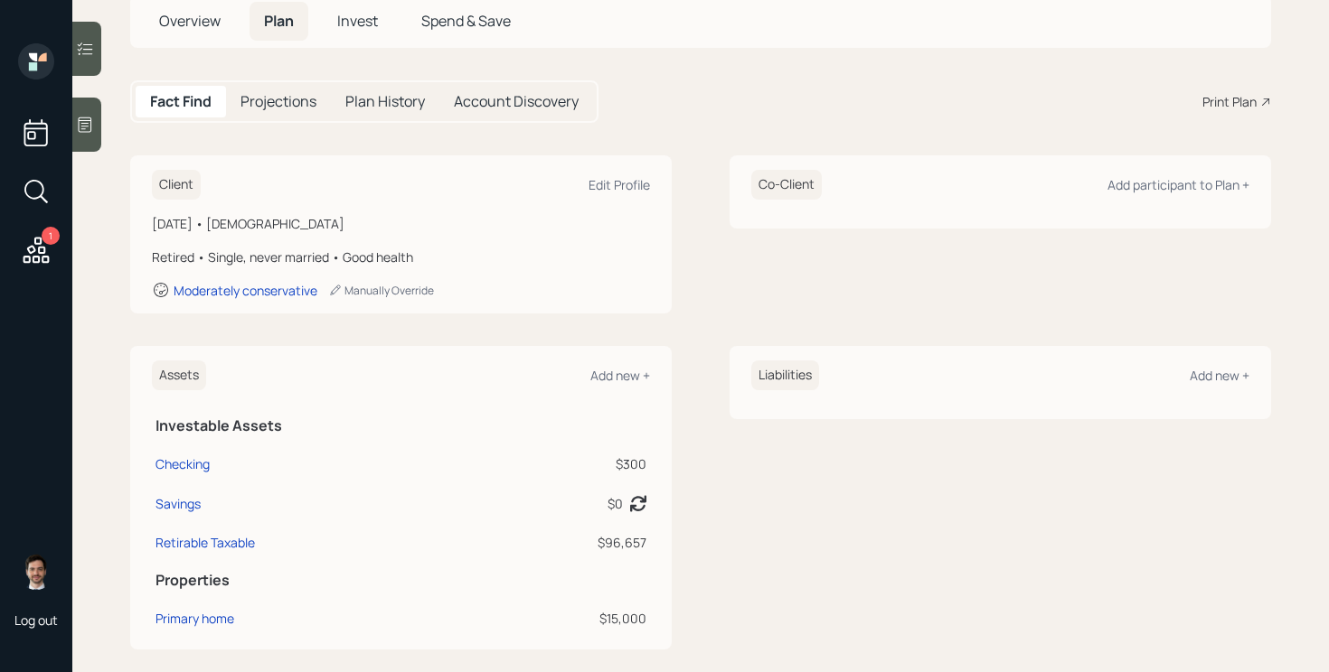
click at [362, 26] on span "Invest" at bounding box center [357, 21] width 41 height 20
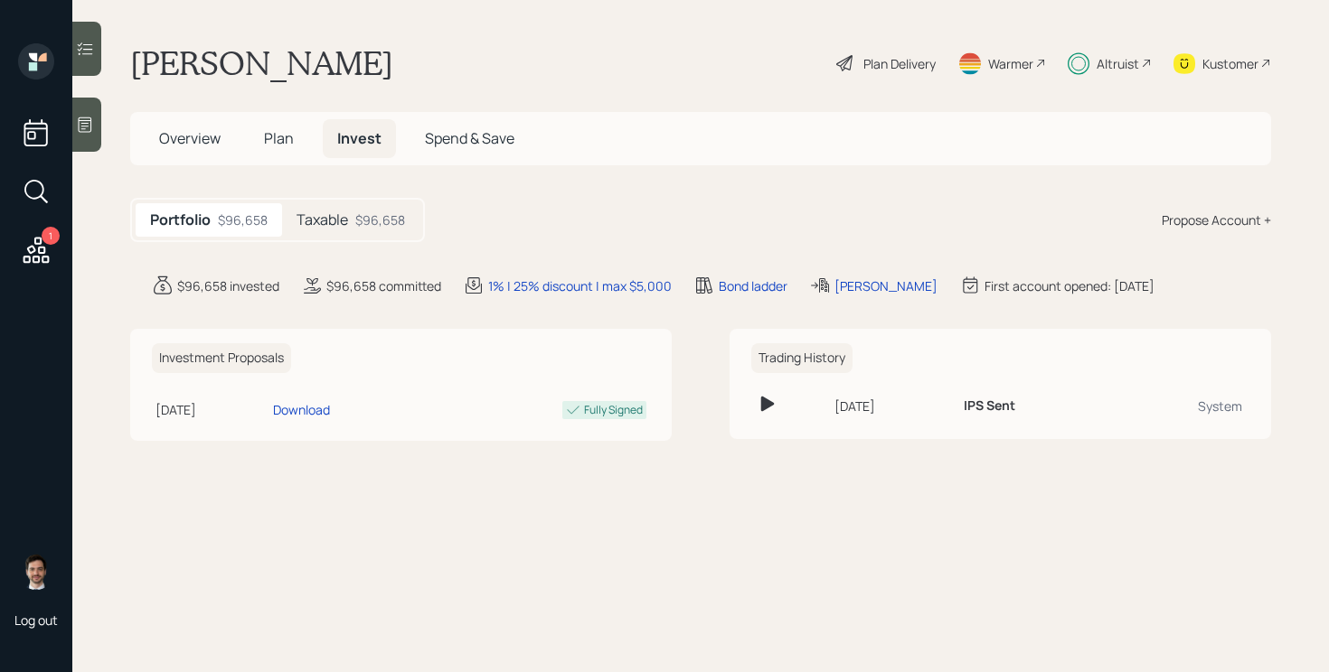
click at [343, 238] on div "Portfolio $96,658 Taxable $96,658" at bounding box center [277, 220] width 295 height 44
click at [350, 225] on div "Taxable $96,658" at bounding box center [350, 219] width 137 height 33
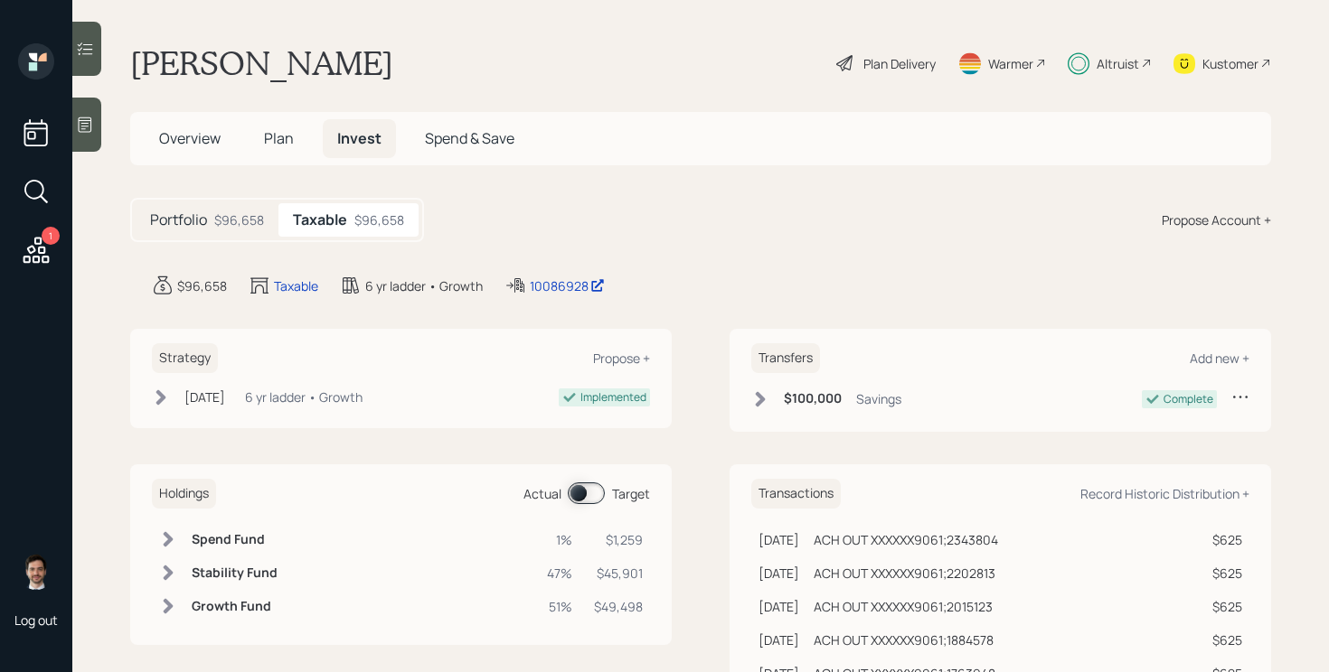
click at [587, 497] on span at bounding box center [586, 494] width 37 height 22
click at [589, 491] on span at bounding box center [586, 494] width 37 height 22
click at [272, 136] on span "Plan" at bounding box center [279, 138] width 30 height 20
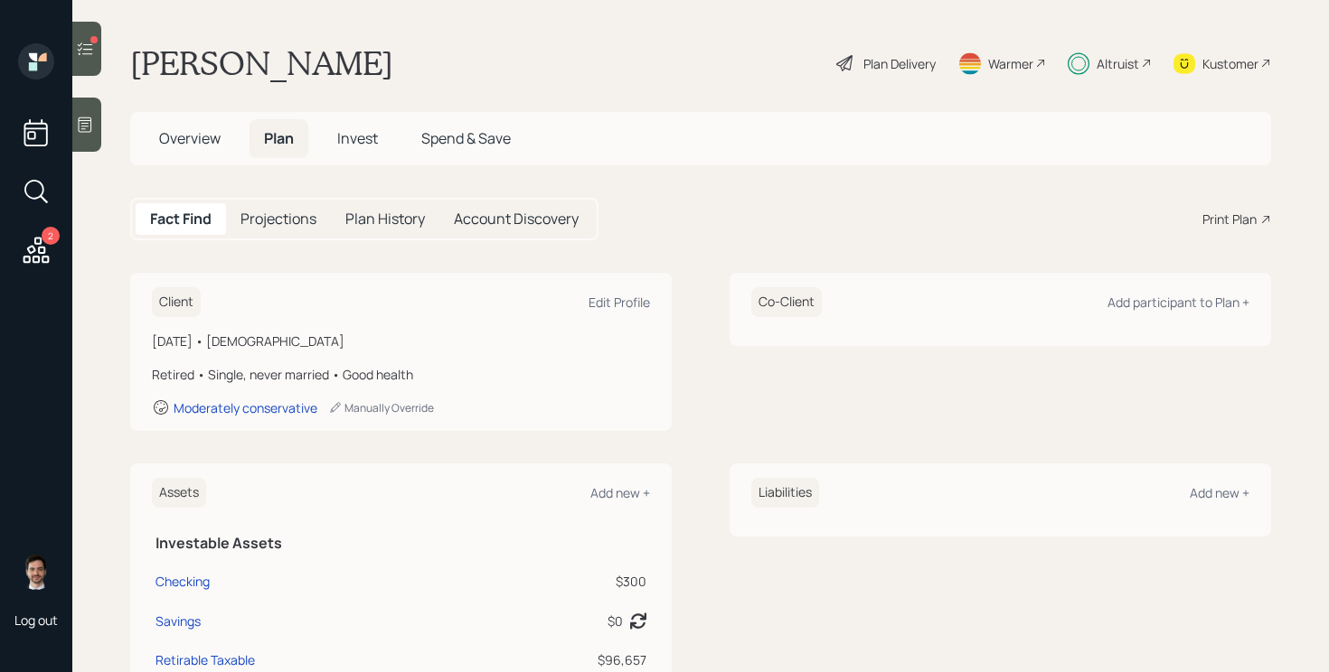
scroll to position [566, 0]
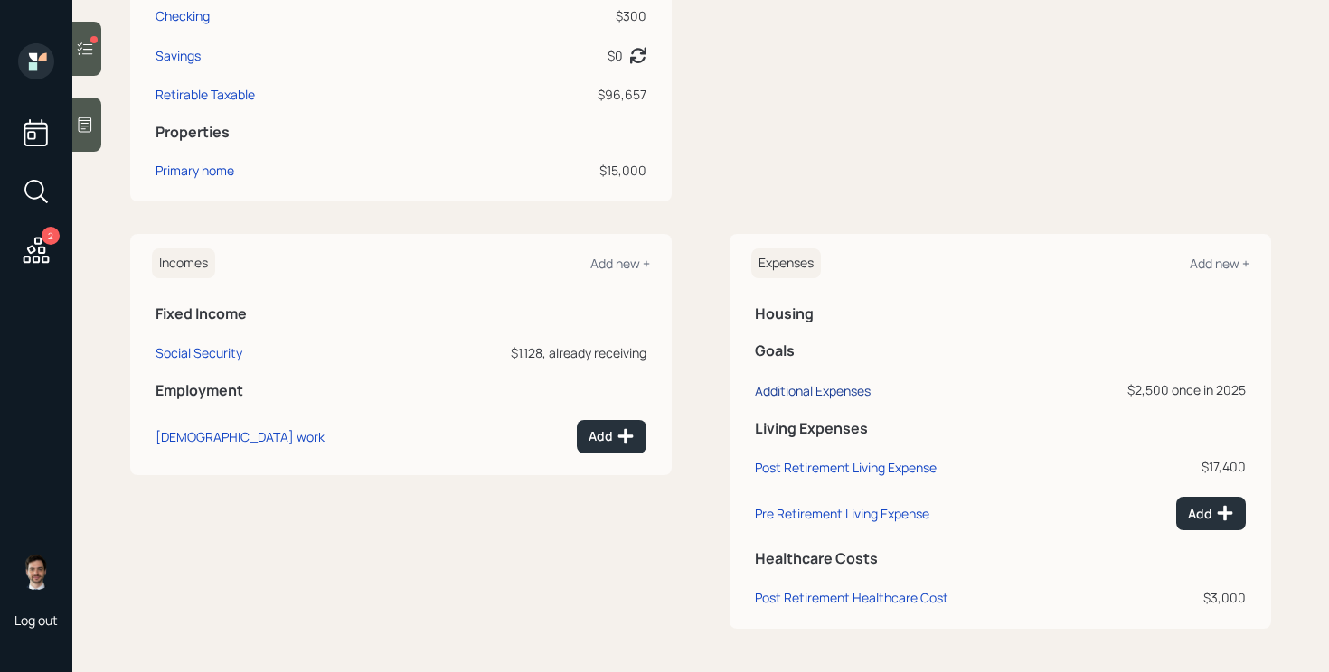
click at [841, 389] on div "Additional Expenses" at bounding box center [813, 390] width 116 height 17
select select "0"
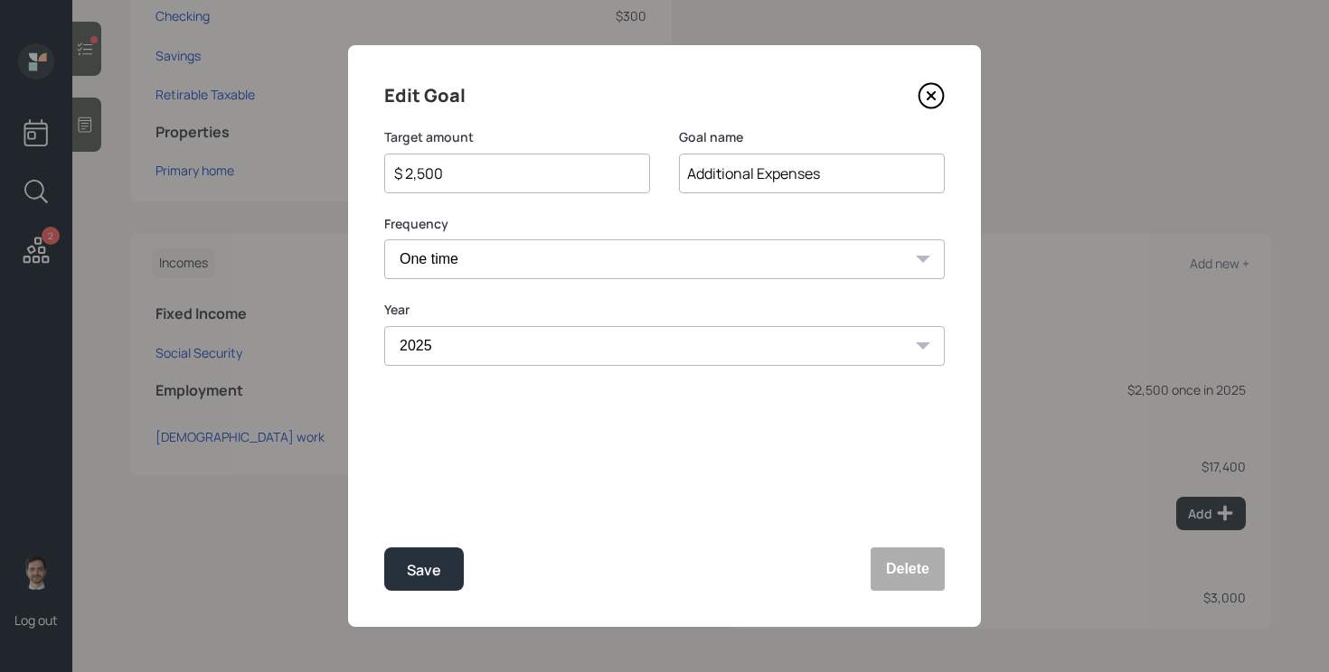
click at [559, 166] on input "$ 2,500" at bounding box center [509, 174] width 235 height 22
click at [384, 548] on button "Save" at bounding box center [424, 569] width 80 height 43
type input "$ 2,500"
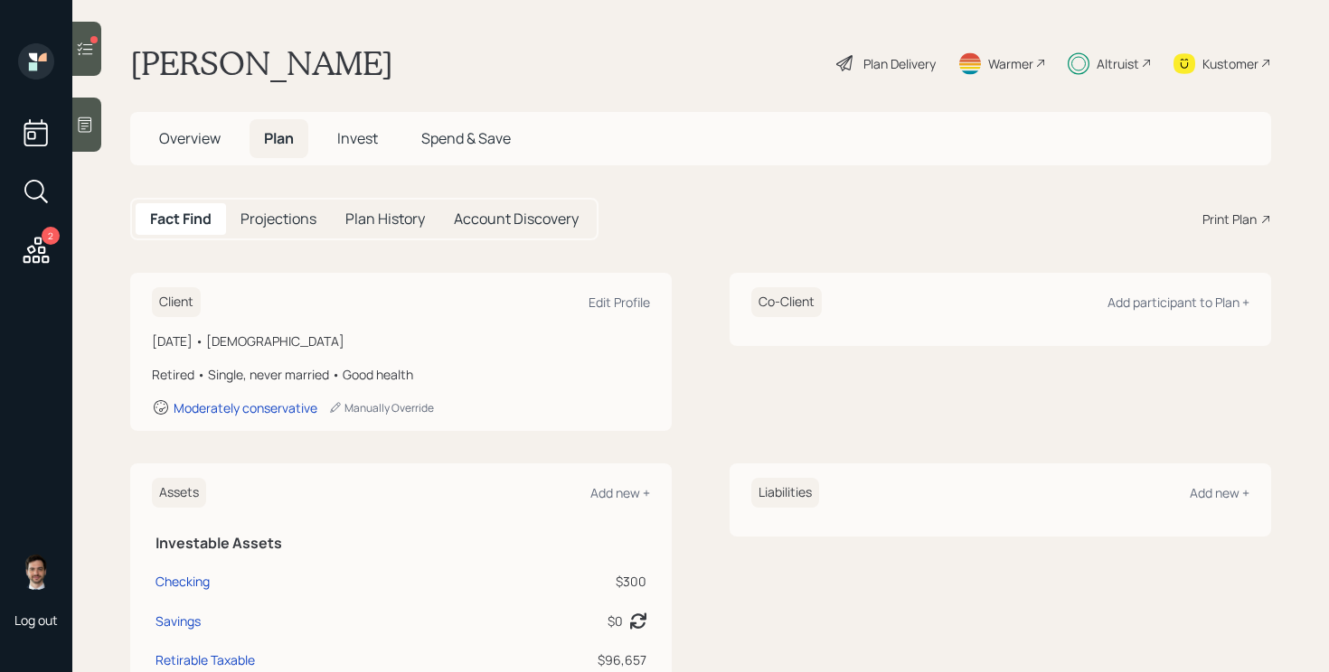
click at [356, 138] on span "Invest" at bounding box center [357, 138] width 41 height 20
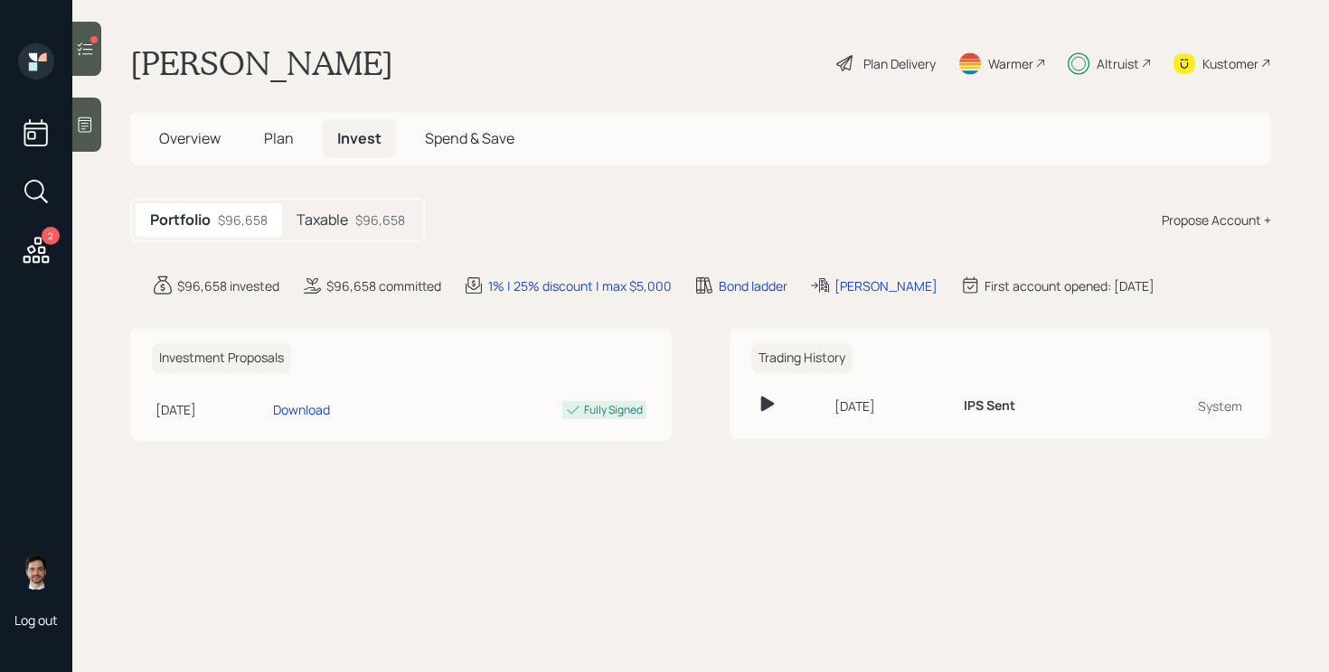
click at [354, 214] on div "Taxable $96,658" at bounding box center [350, 219] width 137 height 33
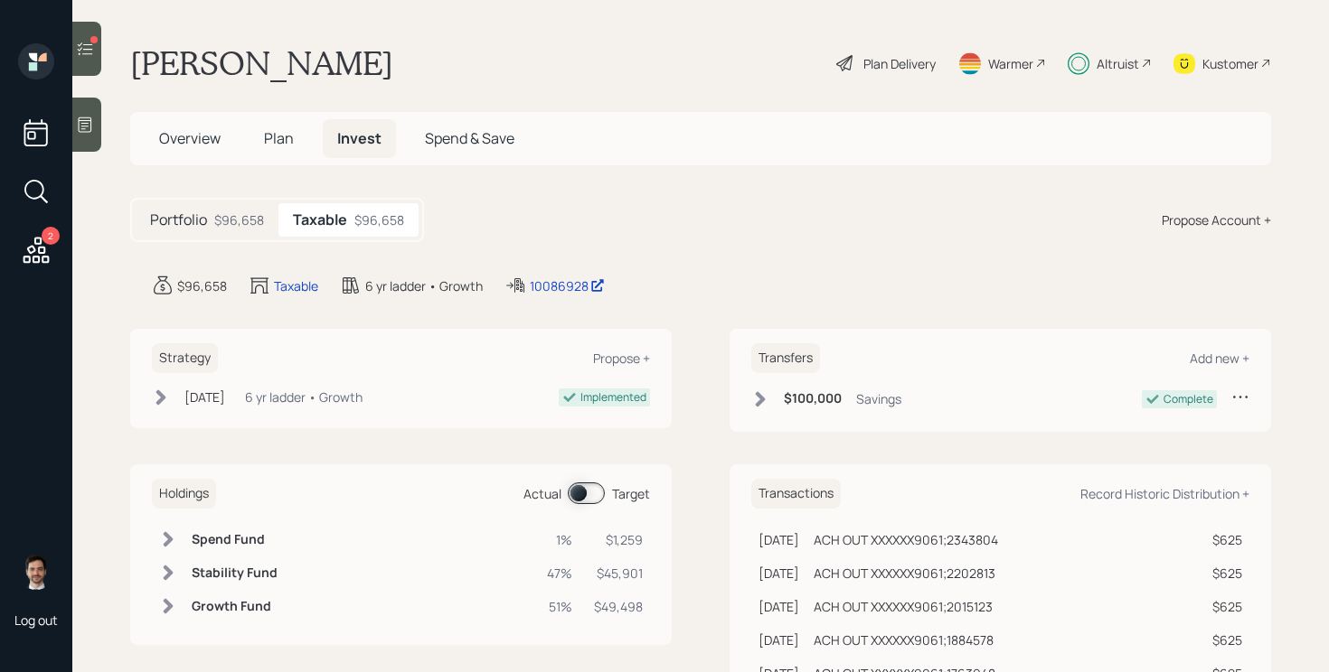
click at [576, 489] on span at bounding box center [586, 494] width 37 height 22
click at [689, 446] on div "Strategy Propose + [DATE] [DATE] 1:28 PM EST 6 yr ladder • Growth Implemented T…" at bounding box center [700, 634] width 1141 height 610
click at [88, 63] on div at bounding box center [86, 49] width 29 height 54
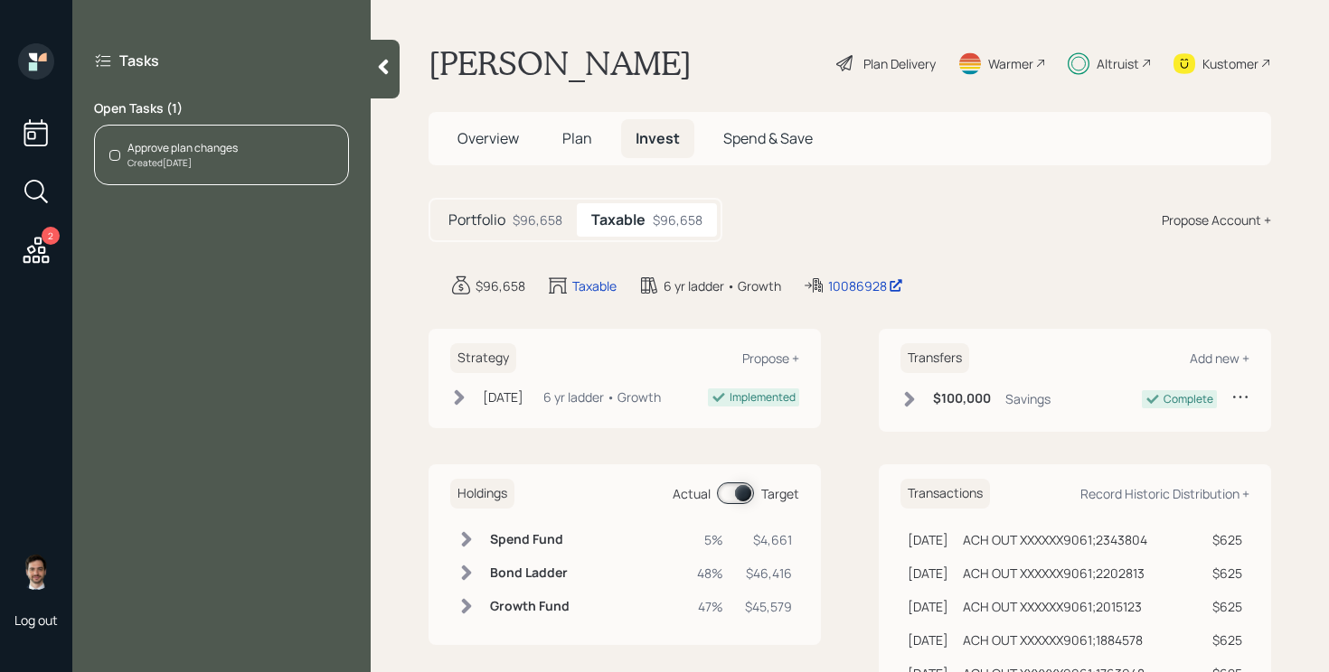
click at [266, 174] on div "Approve plan changes Created [DATE]" at bounding box center [221, 155] width 255 height 61
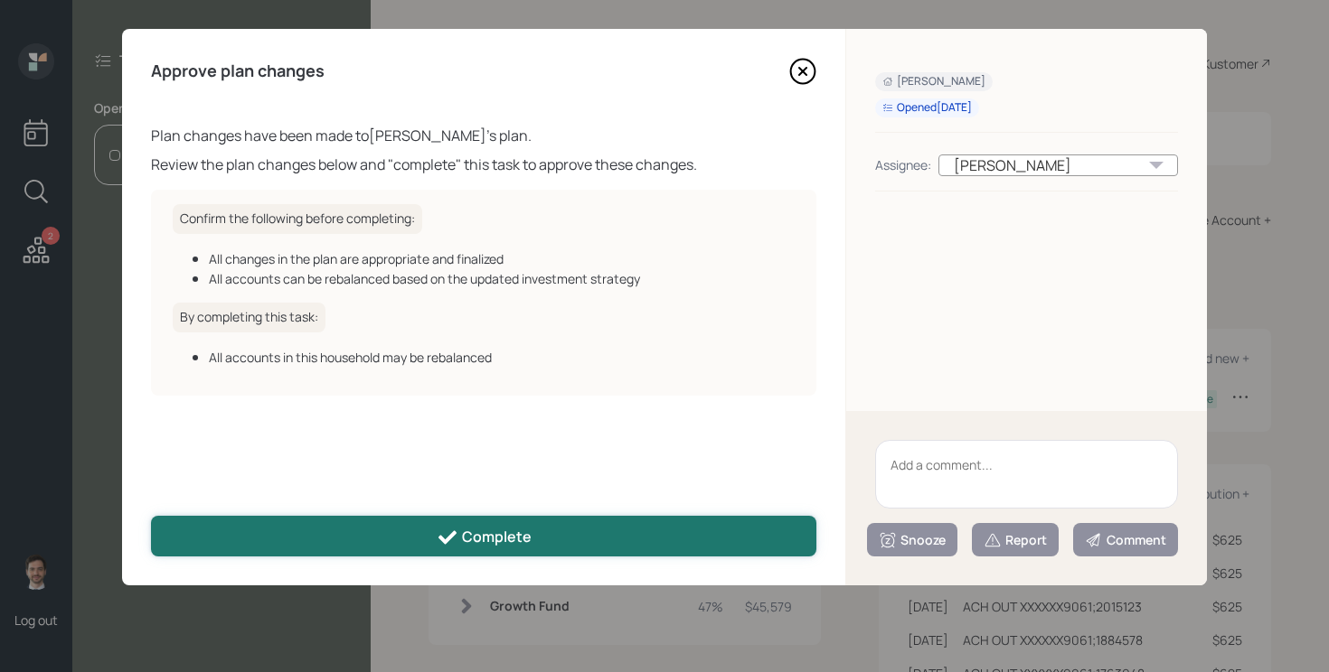
click at [576, 527] on button "Complete" at bounding box center [483, 536] width 665 height 41
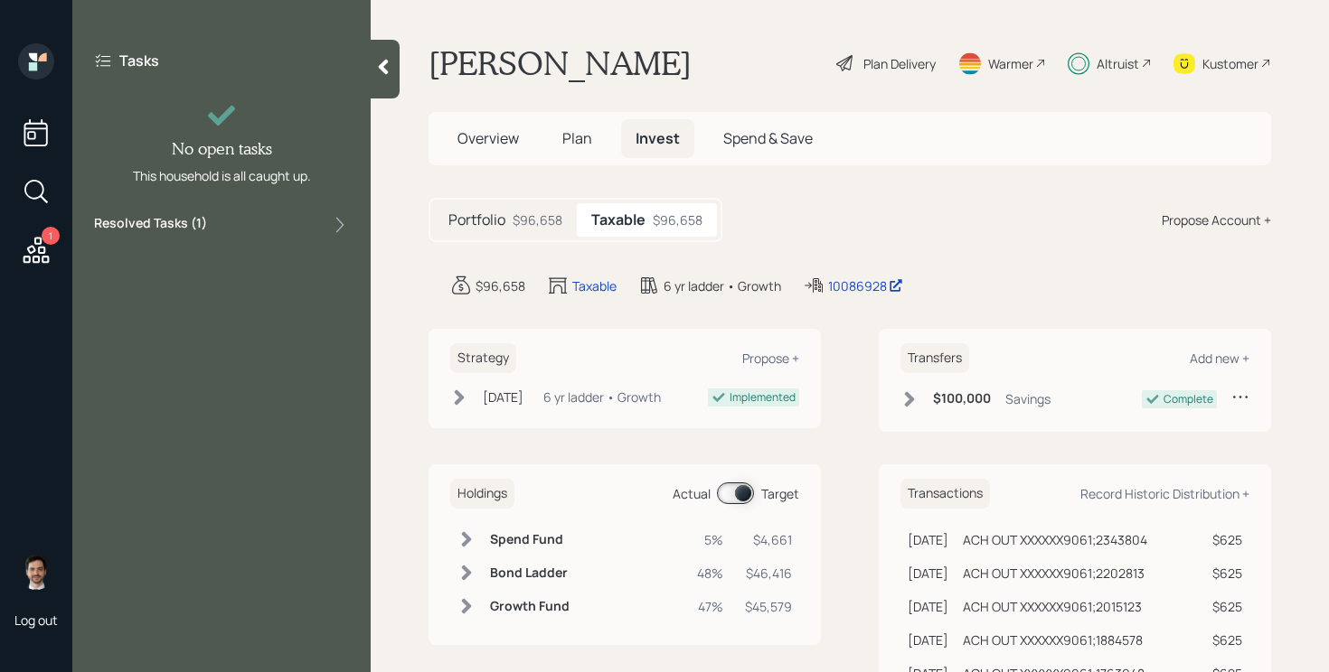
click at [380, 74] on icon at bounding box center [383, 67] width 18 height 18
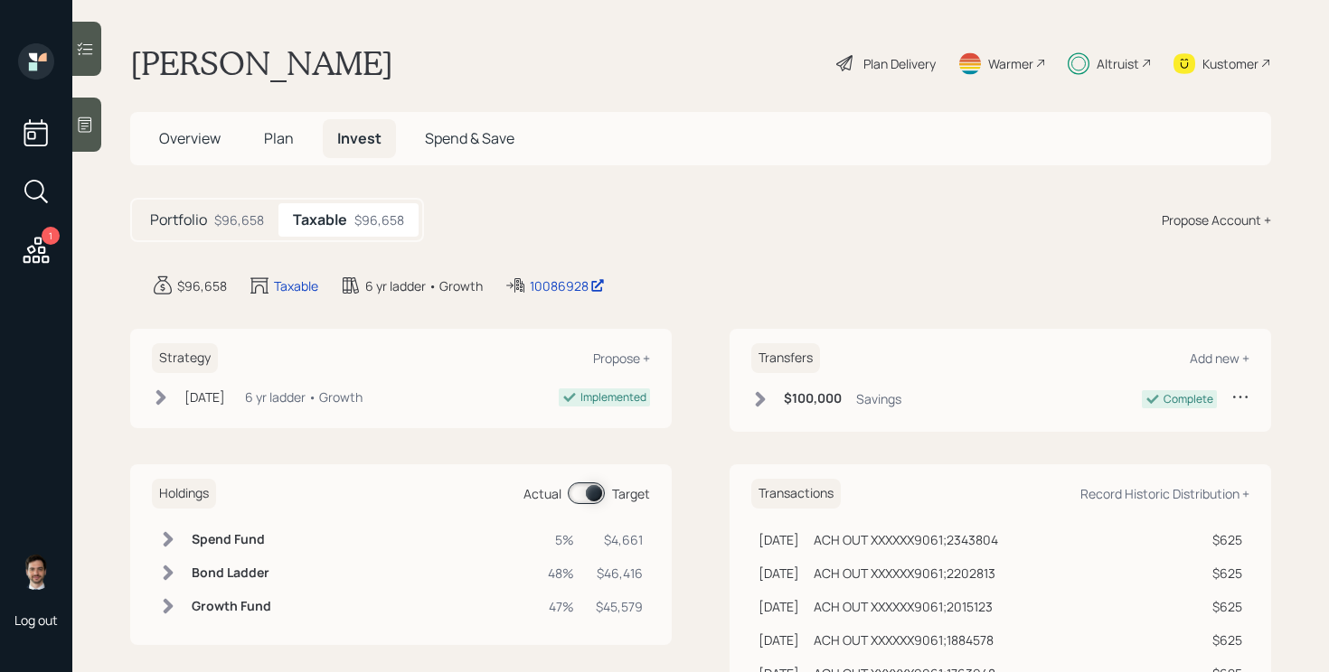
click at [394, 55] on div "[PERSON_NAME] Plan Delivery Warmer Altruist Kustomer" at bounding box center [700, 63] width 1141 height 40
click at [198, 146] on span "Overview" at bounding box center [189, 138] width 61 height 20
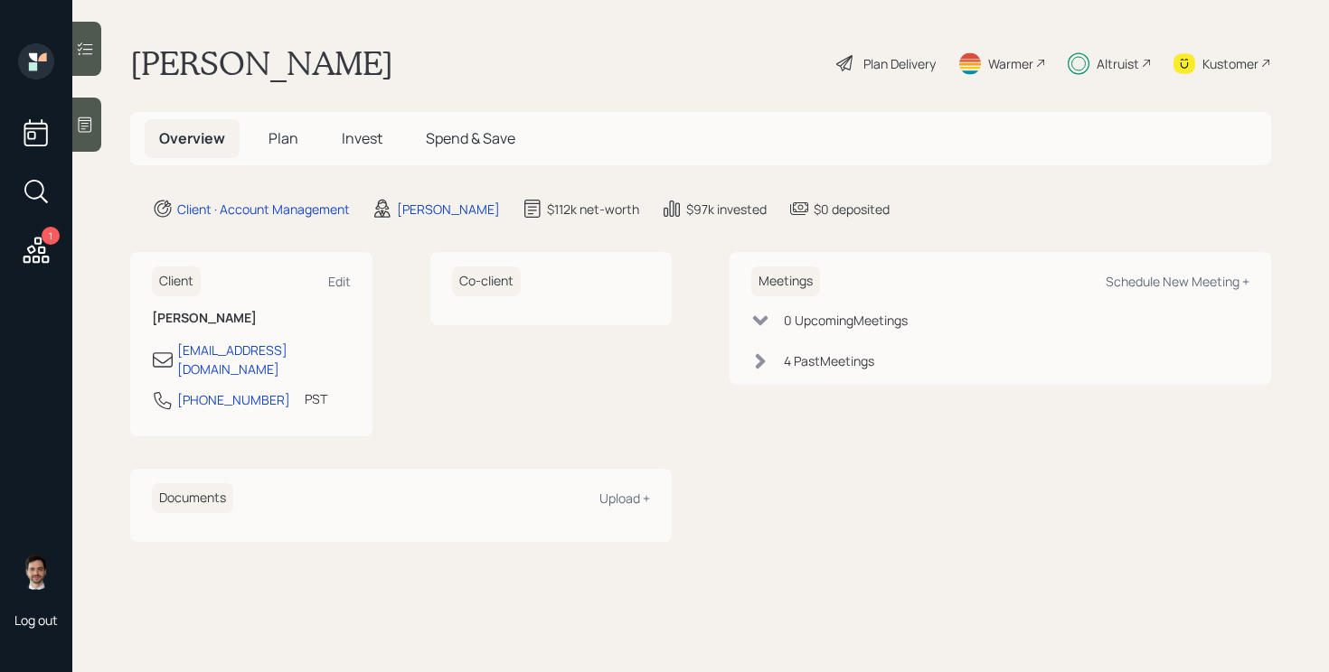
click at [408, 348] on div "Client Edit [PERSON_NAME] [EMAIL_ADDRESS][DOMAIN_NAME] [PHONE_NUMBER] PST Curre…" at bounding box center [400, 344] width 541 height 184
click at [408, 319] on div "Client Edit [PERSON_NAME] [EMAIL_ADDRESS][DOMAIN_NAME] [PHONE_NUMBER] PST Curre…" at bounding box center [400, 344] width 541 height 184
click at [409, 306] on div "Client Edit [PERSON_NAME] [EMAIL_ADDRESS][DOMAIN_NAME] [PHONE_NUMBER] PST Curre…" at bounding box center [400, 344] width 541 height 184
click at [522, 33] on main "[PERSON_NAME] Plan Delivery Warmer Altruist Kustomer Overview Plan Invest Spend…" at bounding box center [700, 336] width 1256 height 672
click at [525, 36] on main "[PERSON_NAME] Plan Delivery Warmer Altruist Kustomer Overview Plan Invest Spend…" at bounding box center [700, 336] width 1256 height 672
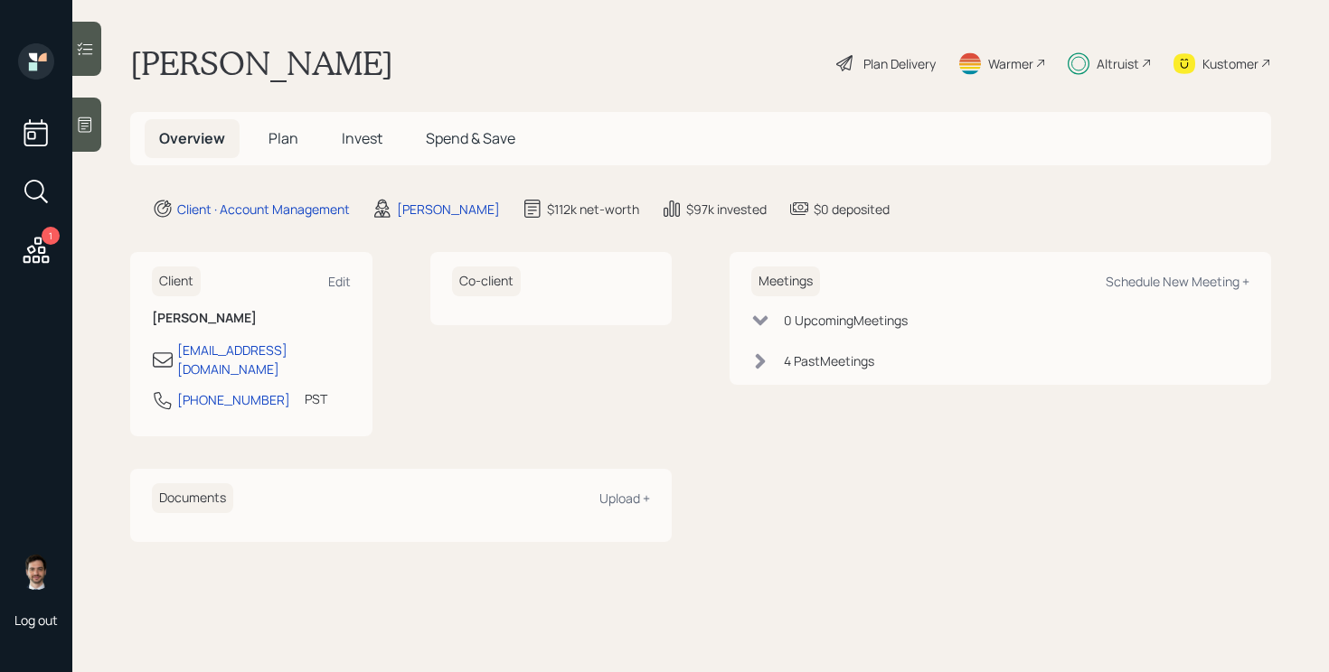
click at [519, 46] on div "Sandra Lundy Plan Delivery Warmer Altruist Kustomer" at bounding box center [700, 63] width 1141 height 40
click at [518, 50] on div "Sandra Lundy Plan Delivery Warmer Altruist Kustomer" at bounding box center [700, 63] width 1141 height 40
